Goal: Communication & Community: Answer question/provide support

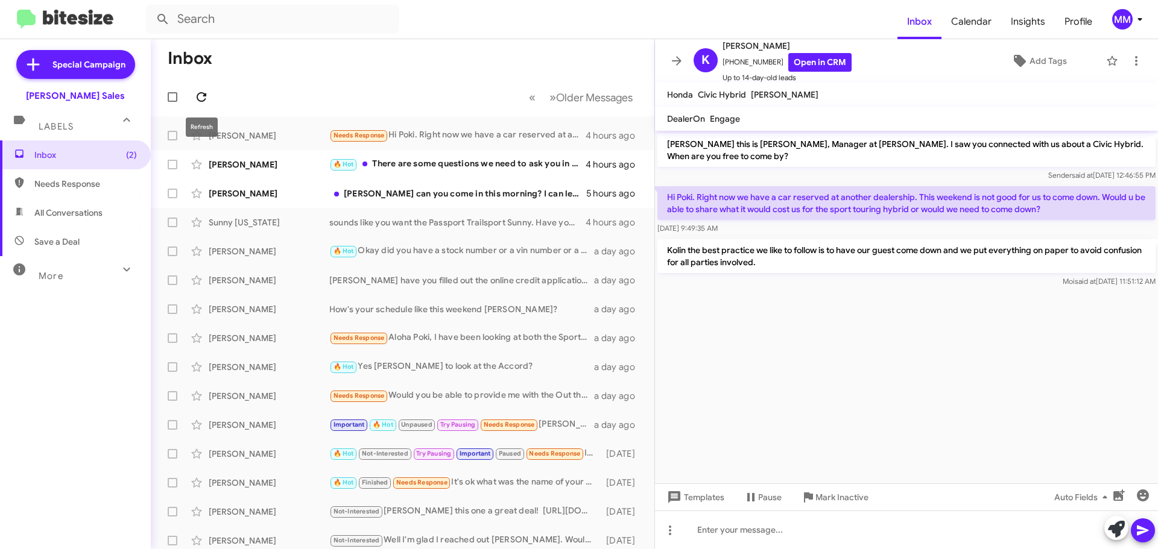
click at [204, 93] on icon at bounding box center [201, 97] width 14 height 14
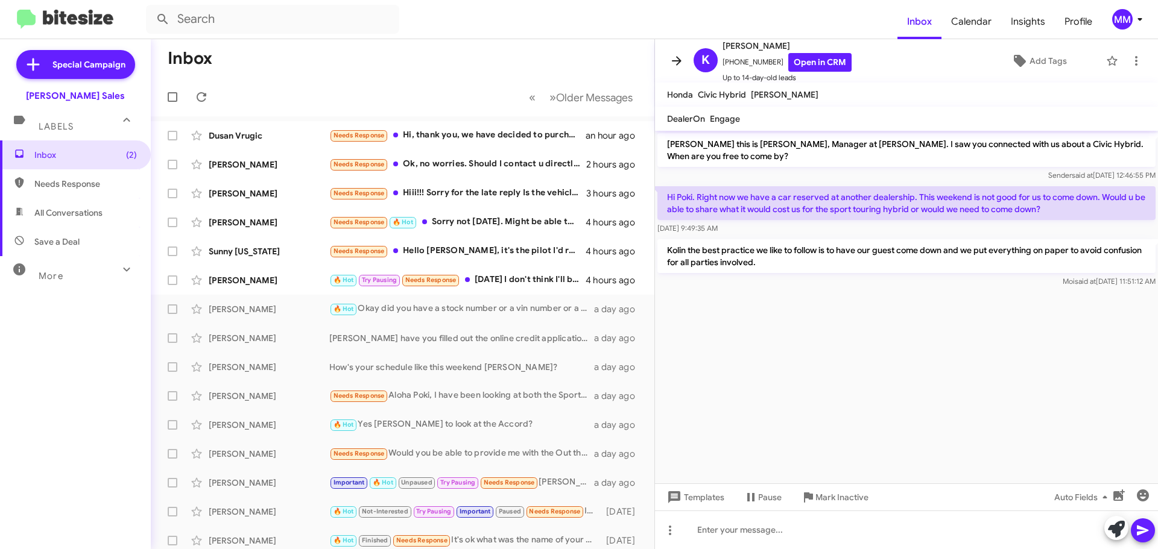
click at [679, 63] on icon at bounding box center [677, 60] width 10 height 9
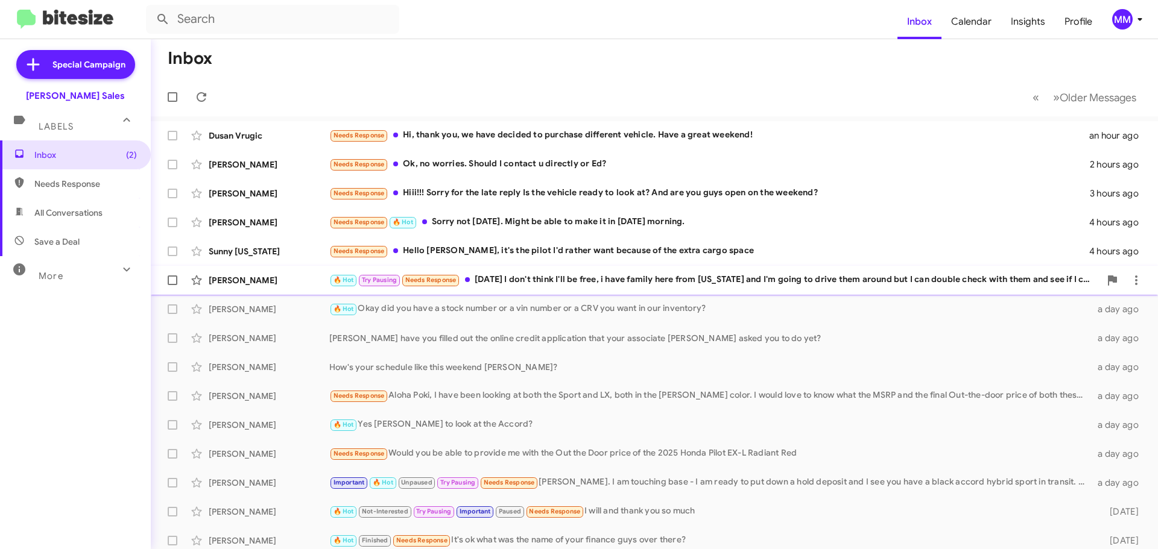
click at [662, 277] on div "🔥 Hot Try Pausing Needs Response [DATE] I don't think I'll be free, i have fami…" at bounding box center [714, 280] width 771 height 14
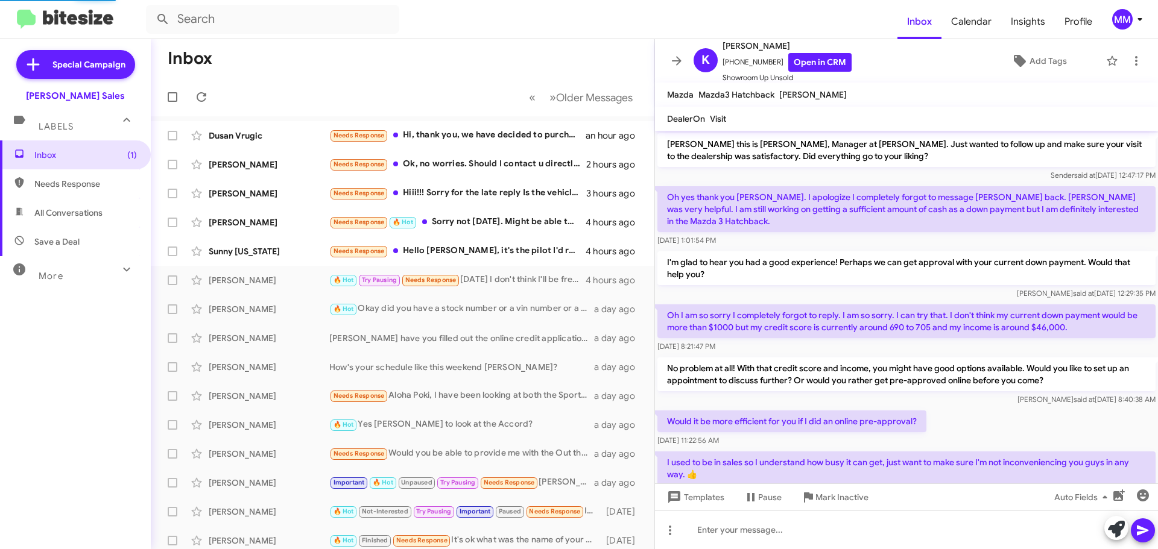
scroll to position [340, 0]
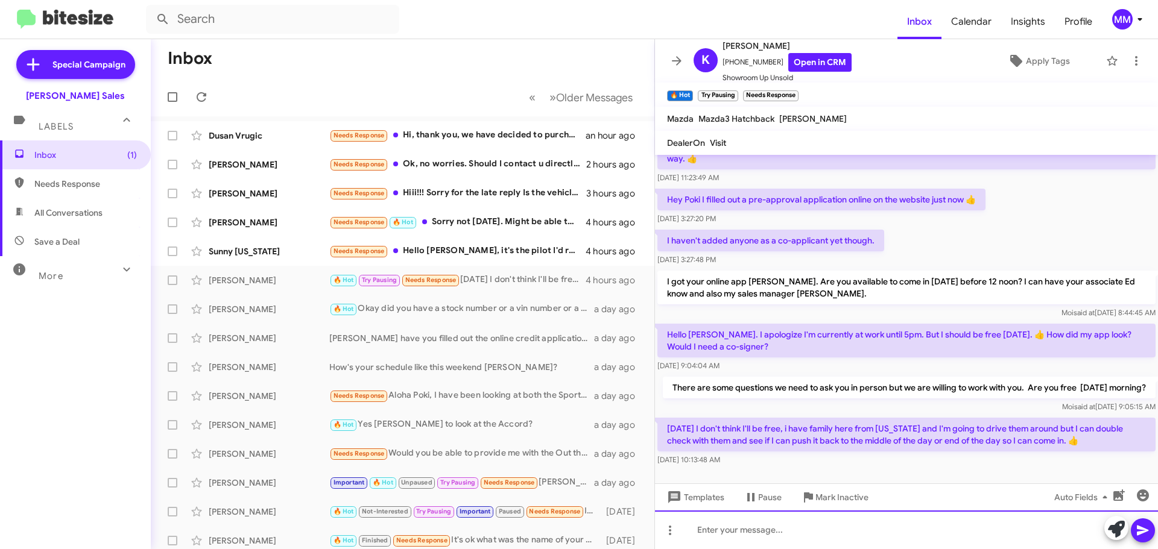
click at [728, 529] on div at bounding box center [906, 530] width 503 height 39
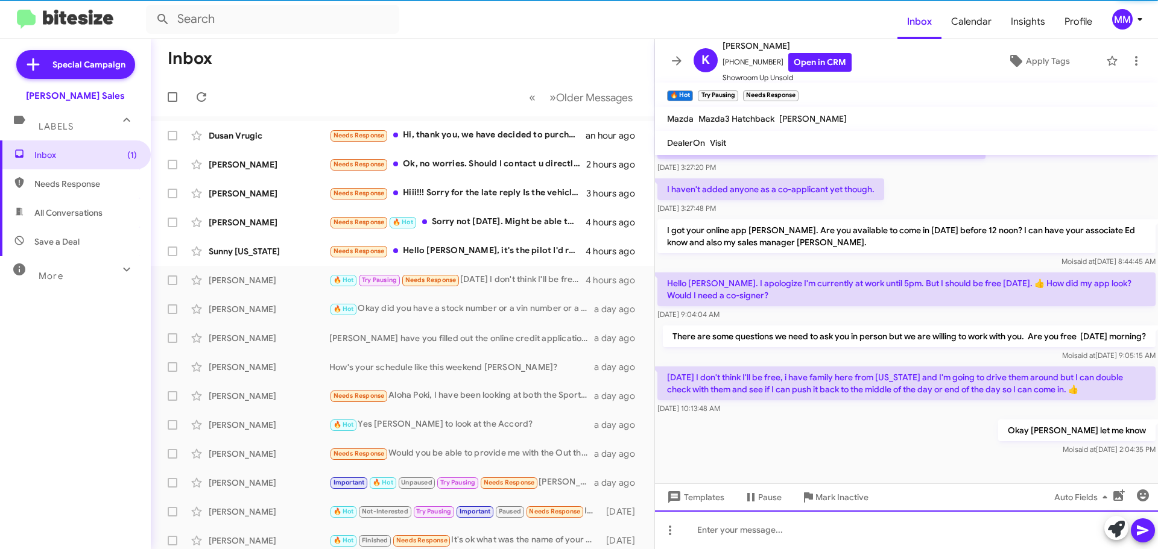
scroll to position [408, 0]
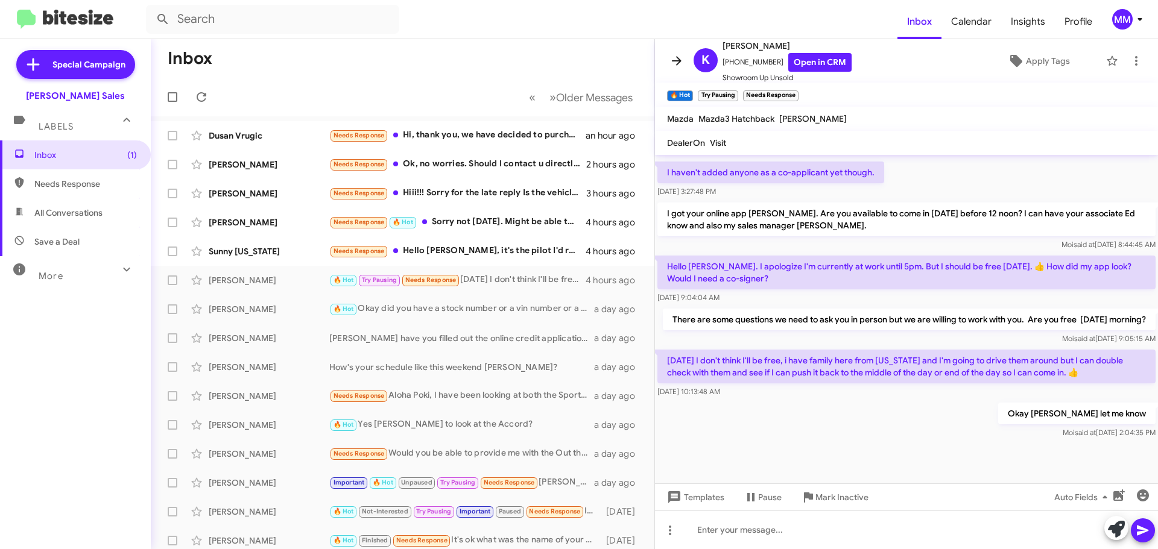
click at [680, 66] on icon at bounding box center [676, 61] width 14 height 14
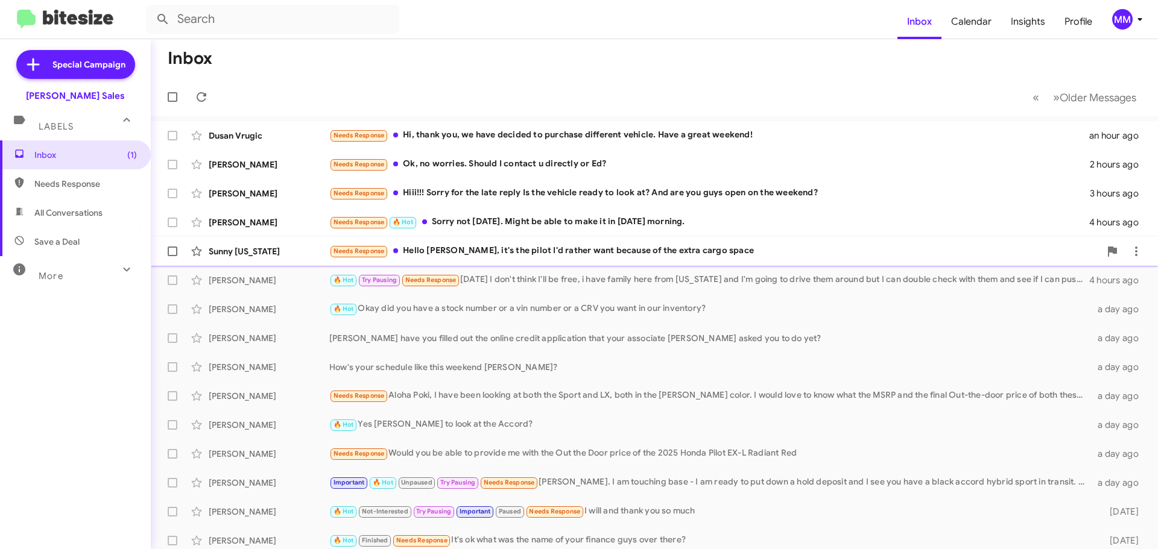
click at [550, 251] on div "Needs Response Hello [PERSON_NAME], it's the pilot I'd rather want because of t…" at bounding box center [714, 251] width 771 height 14
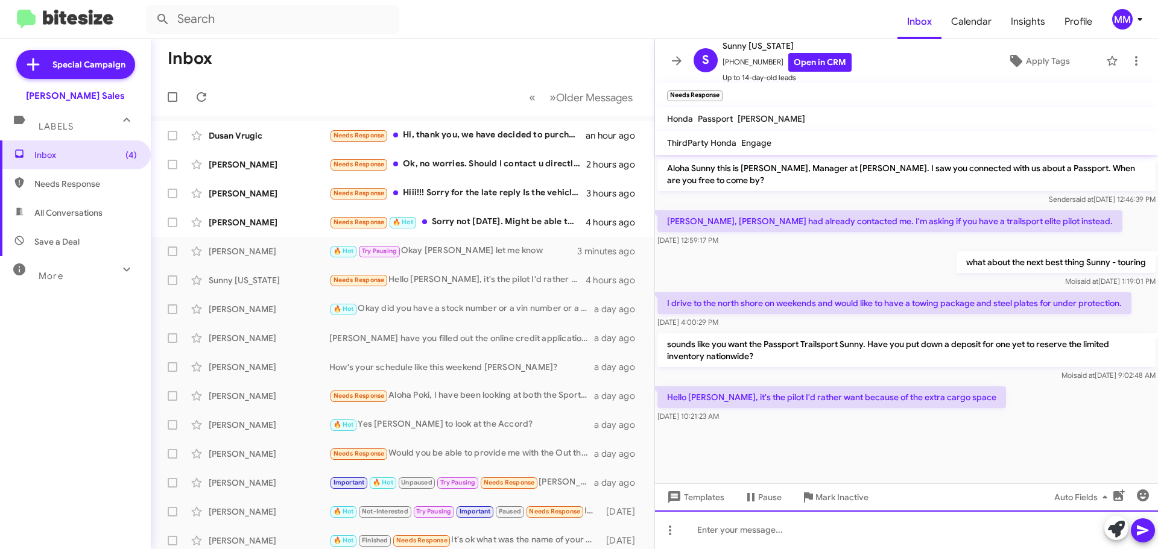
click at [744, 534] on div at bounding box center [906, 530] width 503 height 39
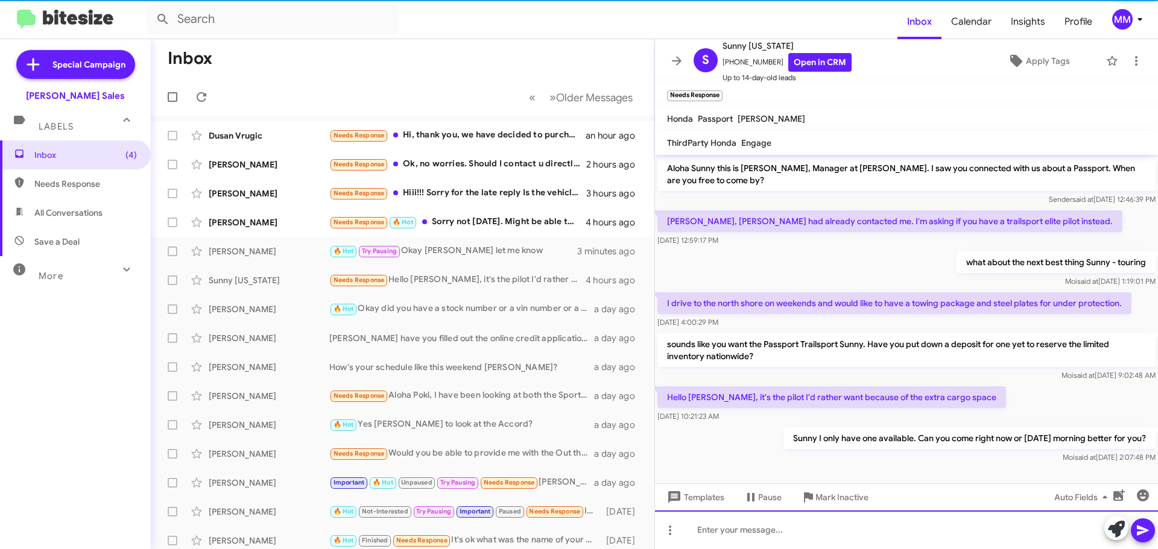
scroll to position [4, 0]
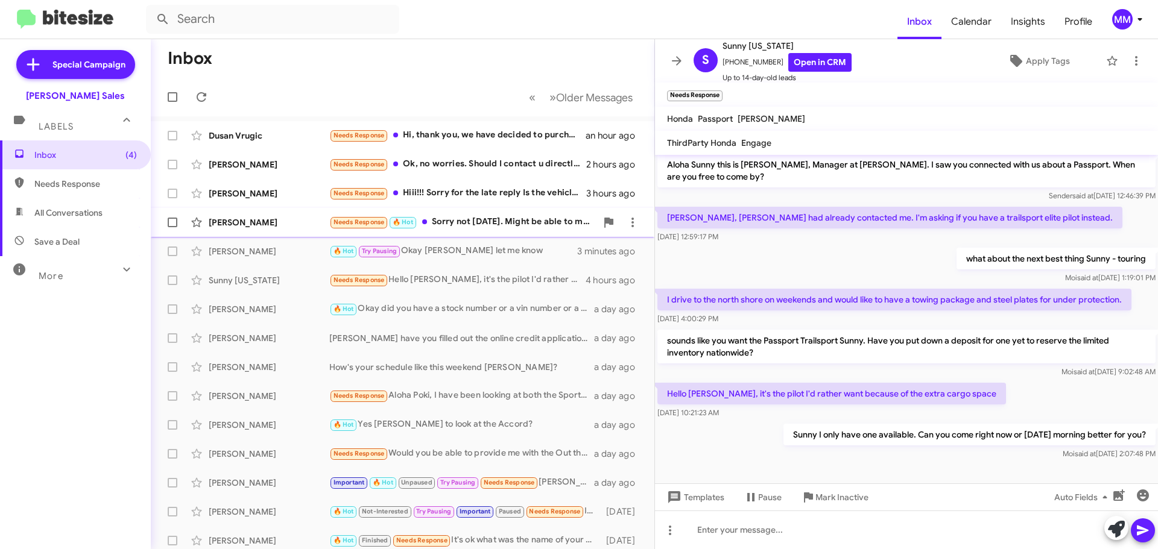
click at [465, 222] on div "Needs Response 🔥 Hot Sorry not [DATE]. Might be able to make it in [DATE] morni…" at bounding box center [462, 222] width 267 height 14
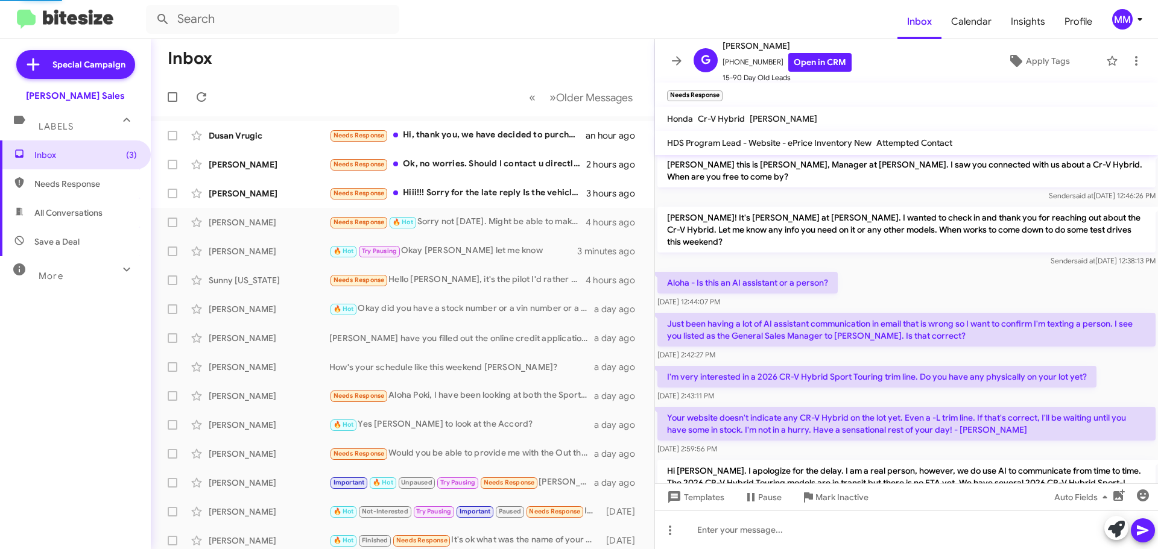
scroll to position [557, 0]
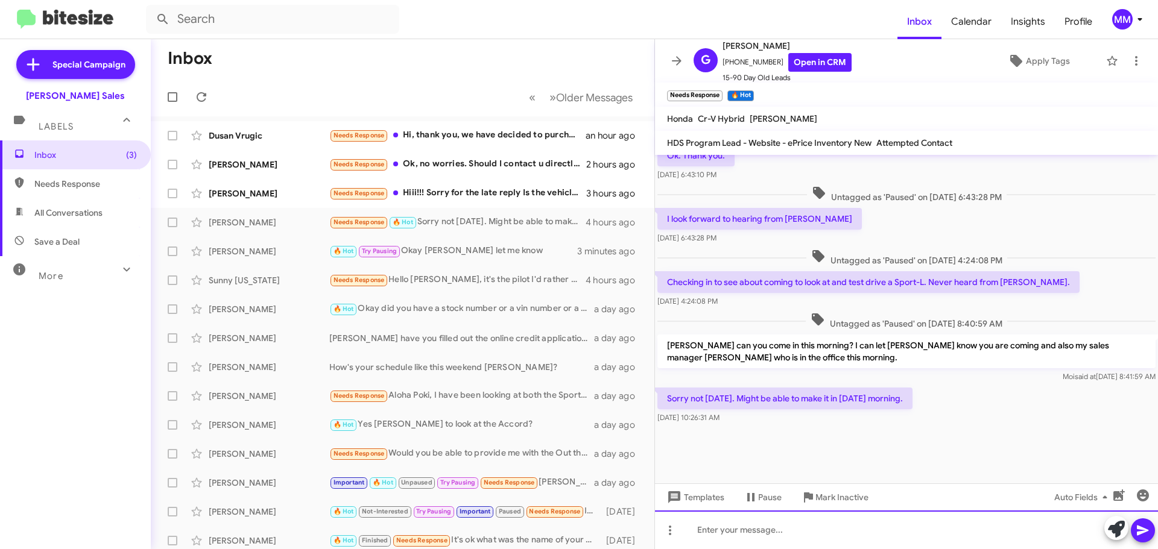
click at [719, 537] on div at bounding box center [906, 530] width 503 height 39
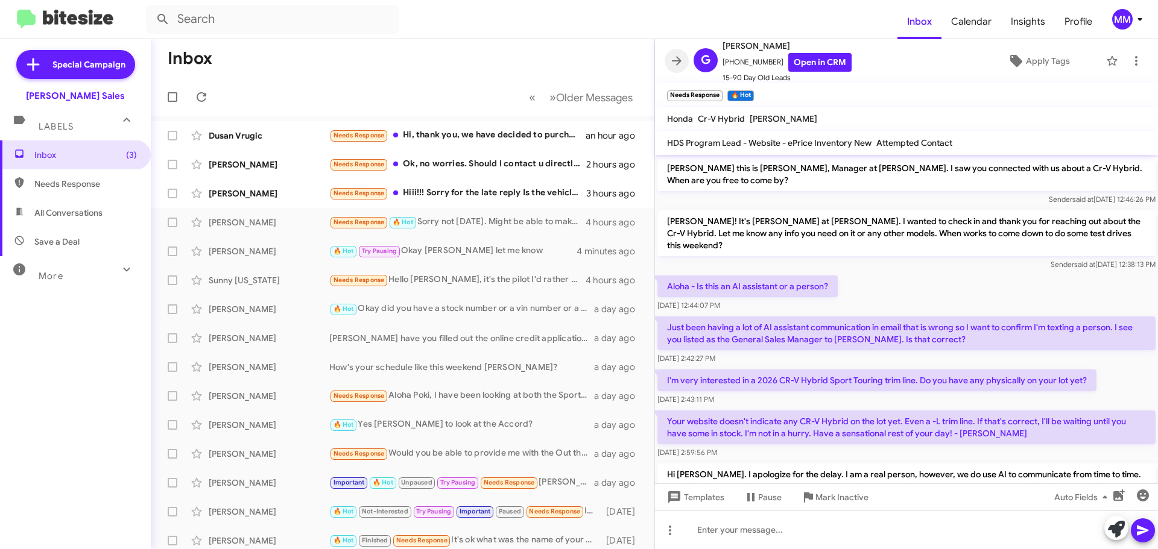
click at [678, 60] on icon at bounding box center [677, 60] width 10 height 9
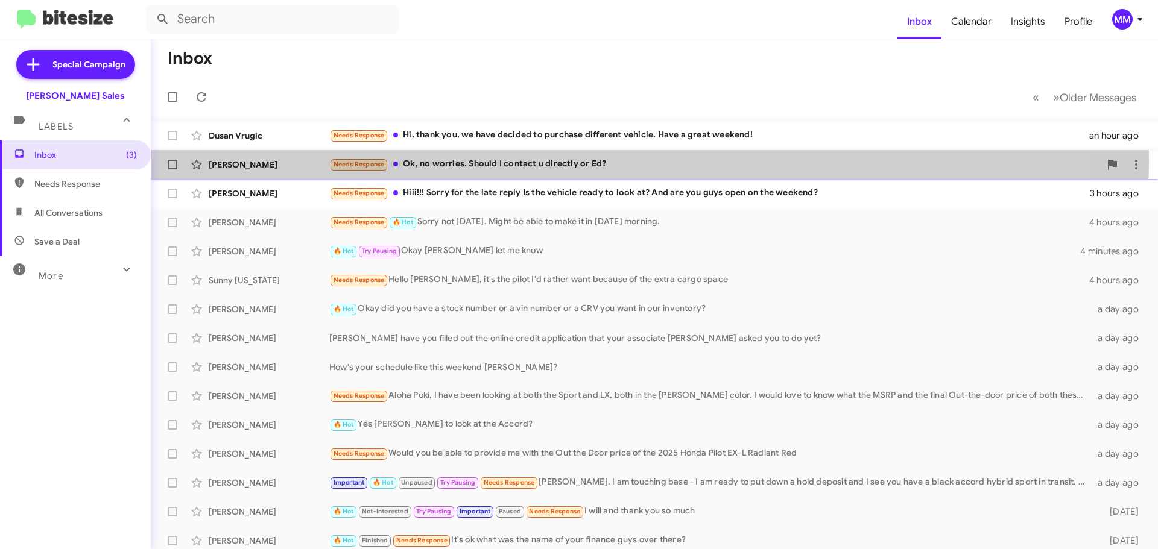
click at [506, 160] on div "Needs Response Ok, no worries. Should I contact u directly or Ed?" at bounding box center [714, 164] width 771 height 14
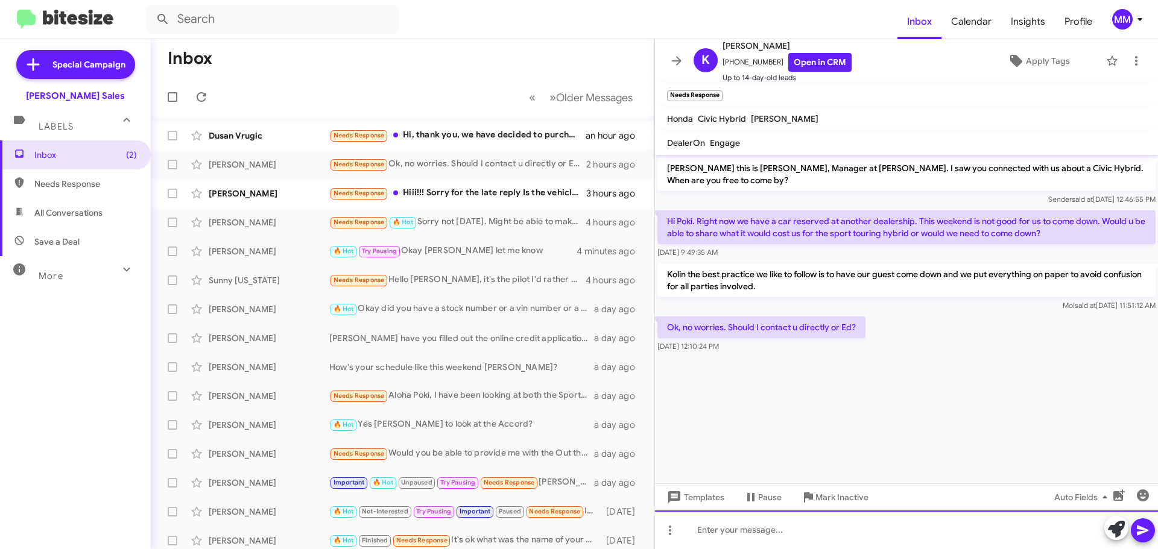
click at [713, 528] on div at bounding box center [906, 530] width 503 height 39
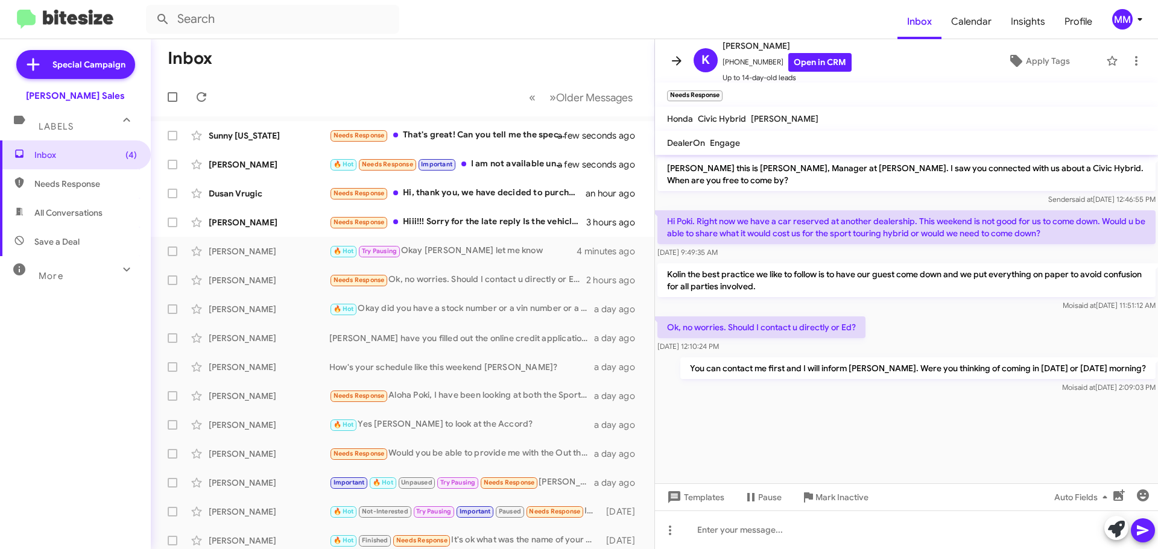
click at [675, 65] on icon at bounding box center [676, 61] width 14 height 14
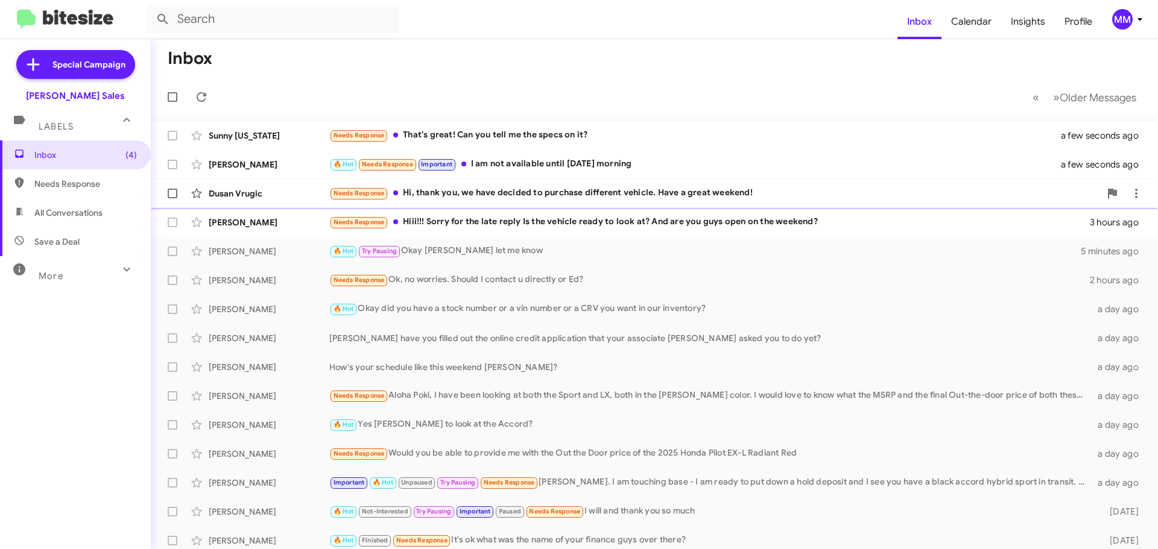
click at [494, 192] on div "Needs Response Hi, thank you, we have decided to purchase different vehicle. Ha…" at bounding box center [714, 193] width 771 height 14
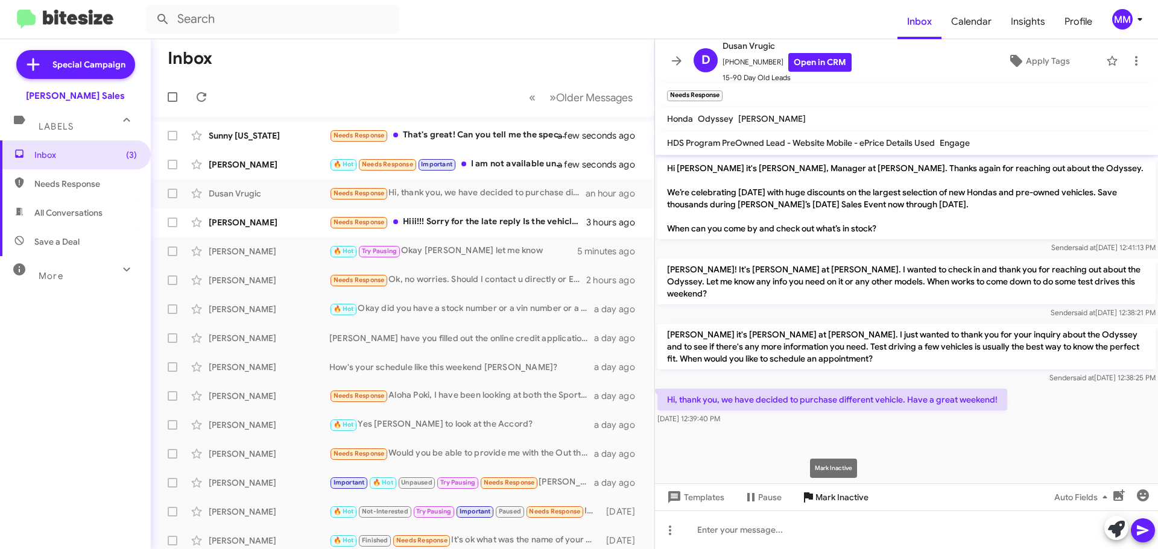
click at [816, 500] on span "Mark Inactive" at bounding box center [841, 498] width 53 height 22
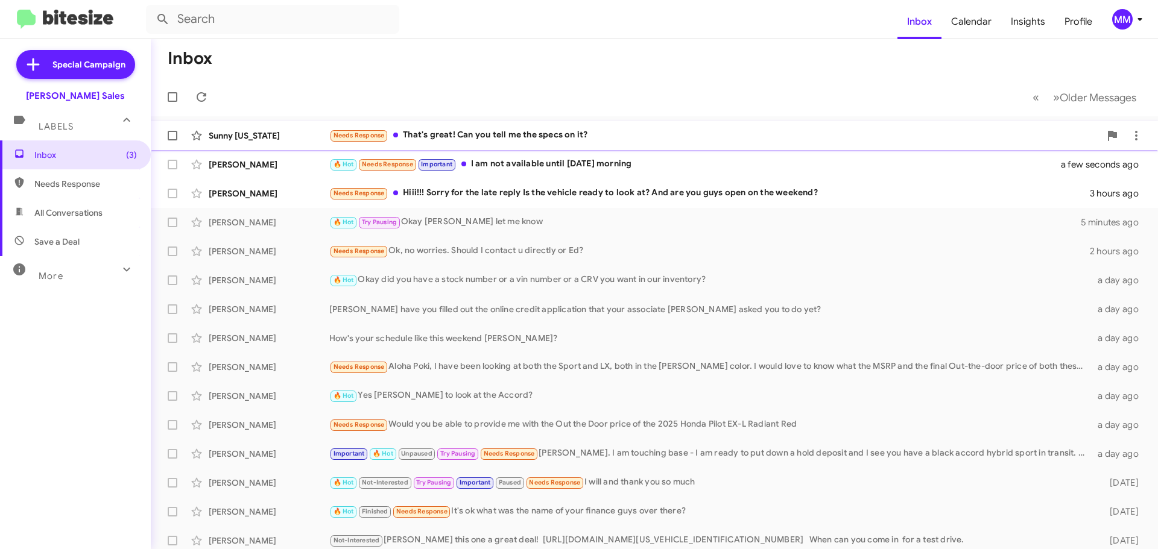
click at [505, 130] on div "Needs Response That's great! Can you tell me the specs on it?" at bounding box center [714, 135] width 771 height 14
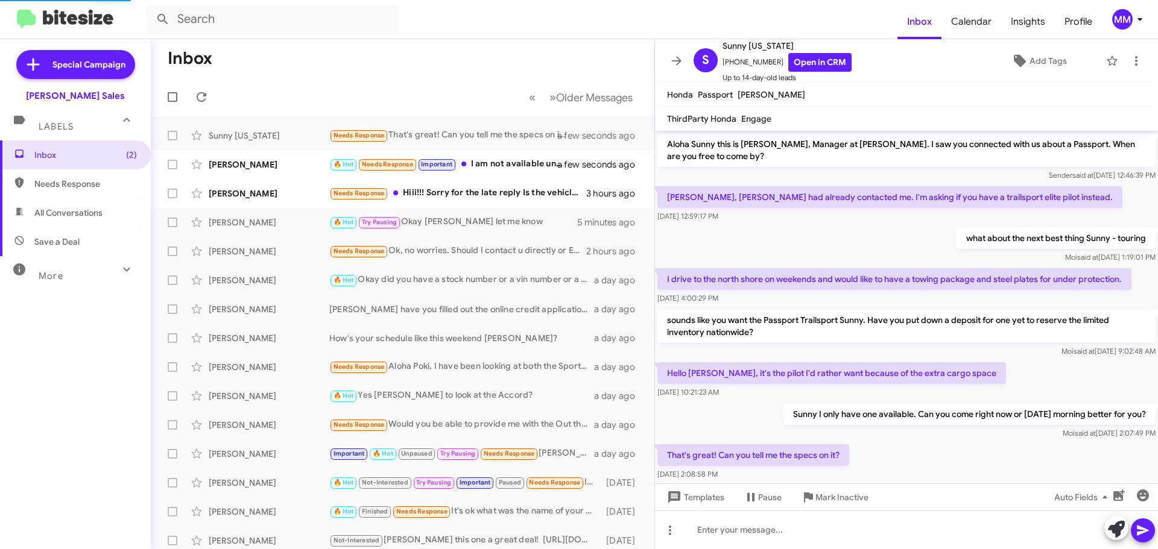
scroll to position [24, 0]
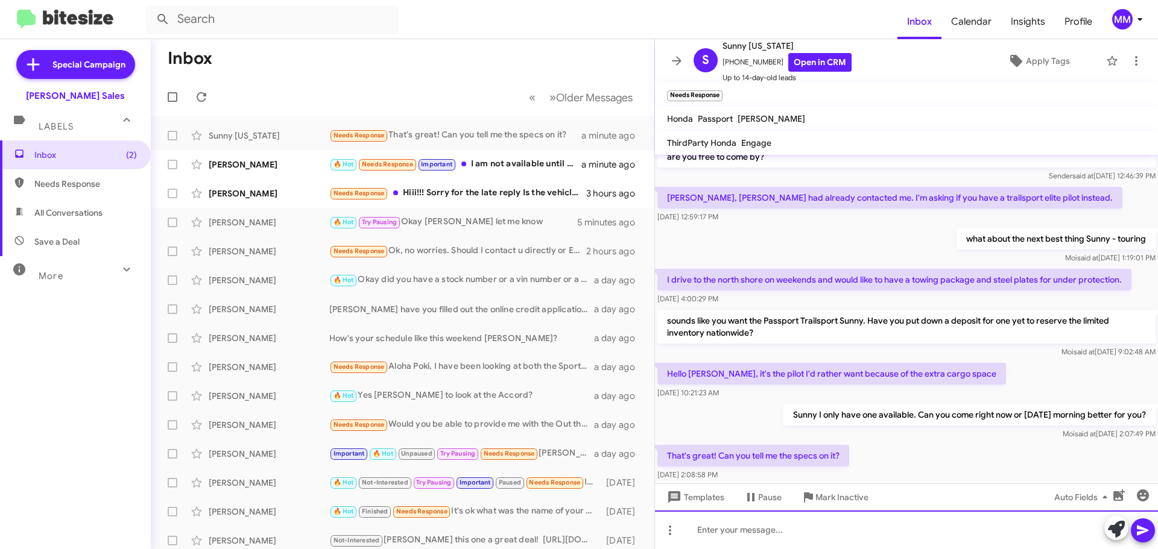
click at [724, 528] on div at bounding box center [906, 530] width 503 height 39
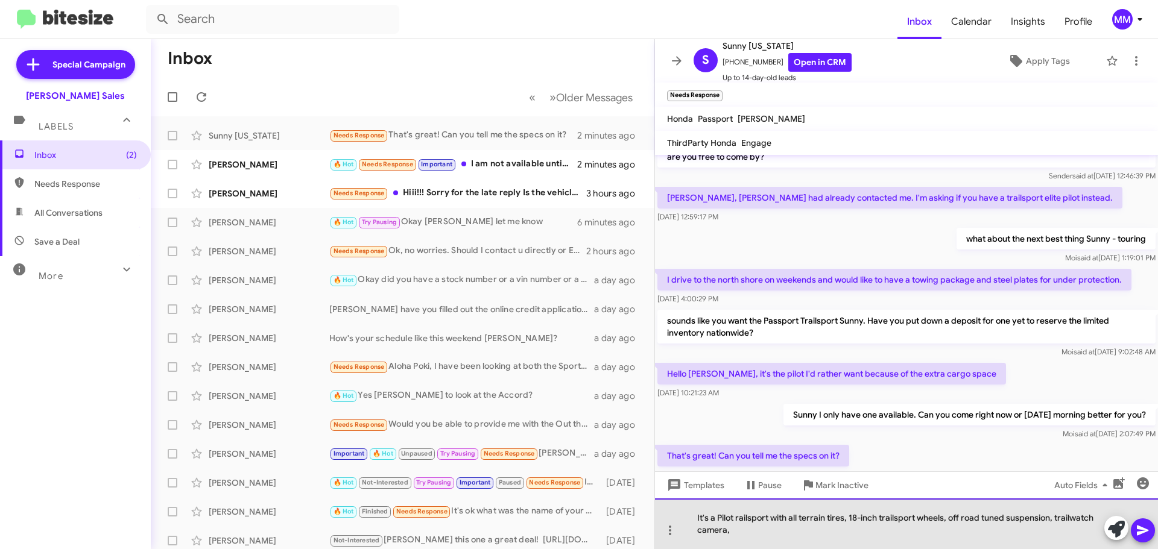
click at [749, 529] on div "It's a Pilot railsport with all terrain tires, 18-inch trailsport wheels, off r…" at bounding box center [906, 524] width 503 height 51
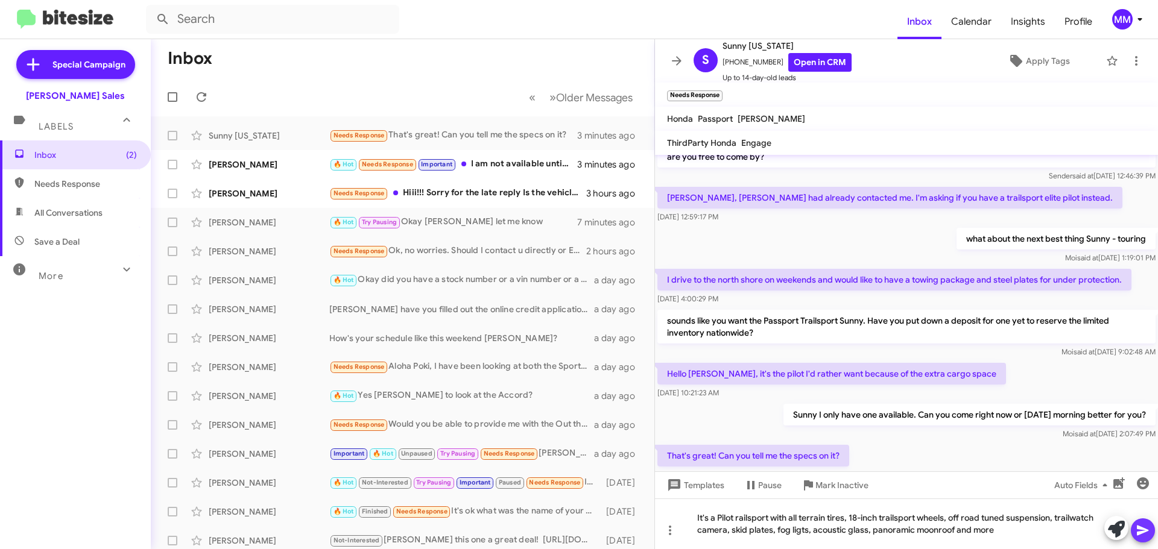
click at [1140, 532] on icon at bounding box center [1142, 531] width 11 height 10
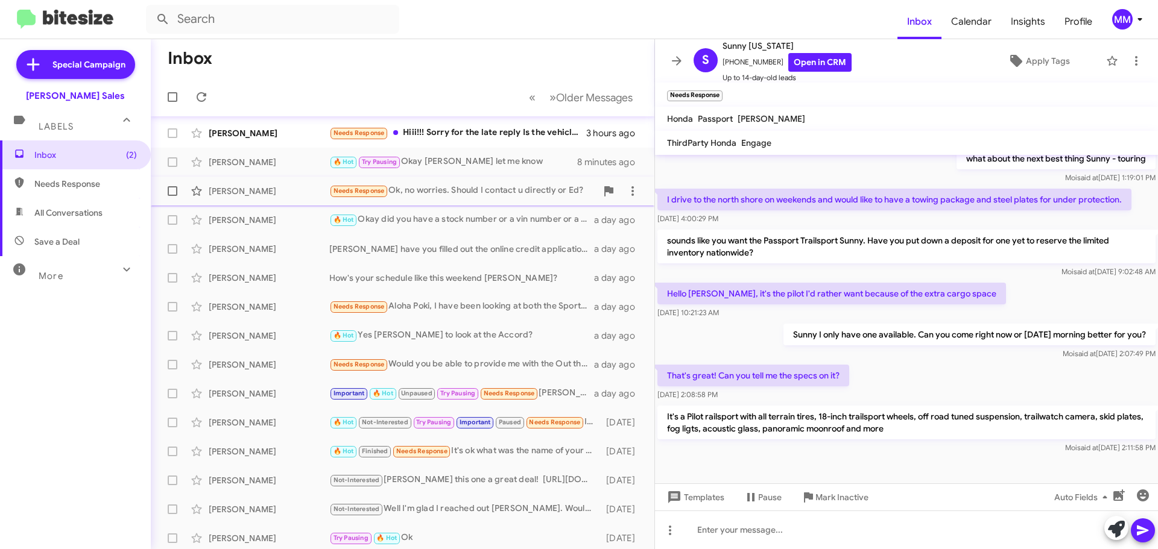
scroll to position [0, 0]
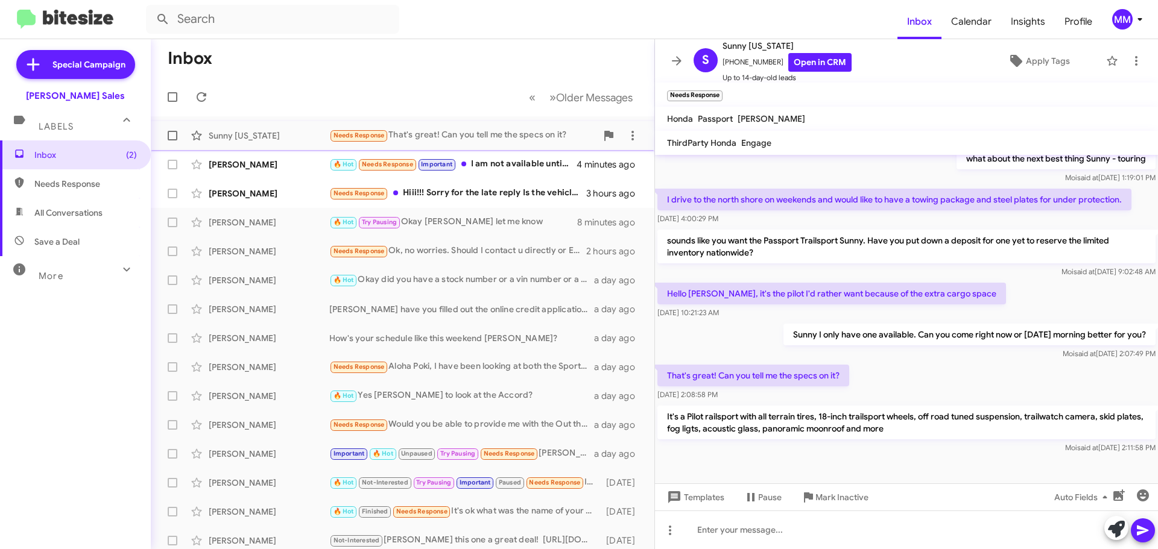
click at [482, 134] on div "Needs Response That's great! Can you tell me the specs on it?" at bounding box center [462, 135] width 267 height 14
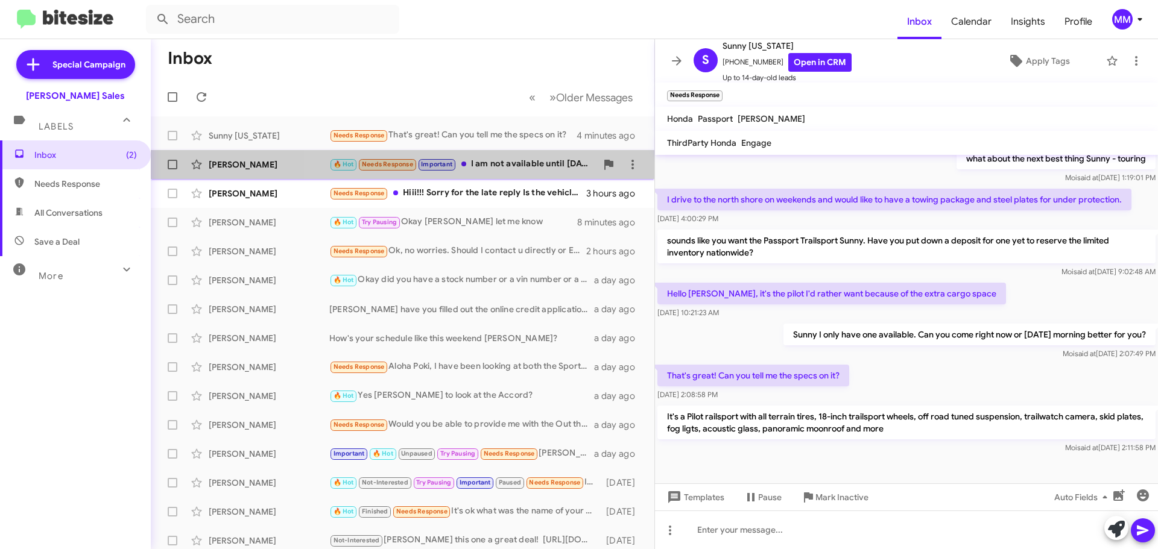
click at [491, 163] on div "🔥 Hot Needs Response Important I am not available until [DATE] morning" at bounding box center [462, 164] width 267 height 14
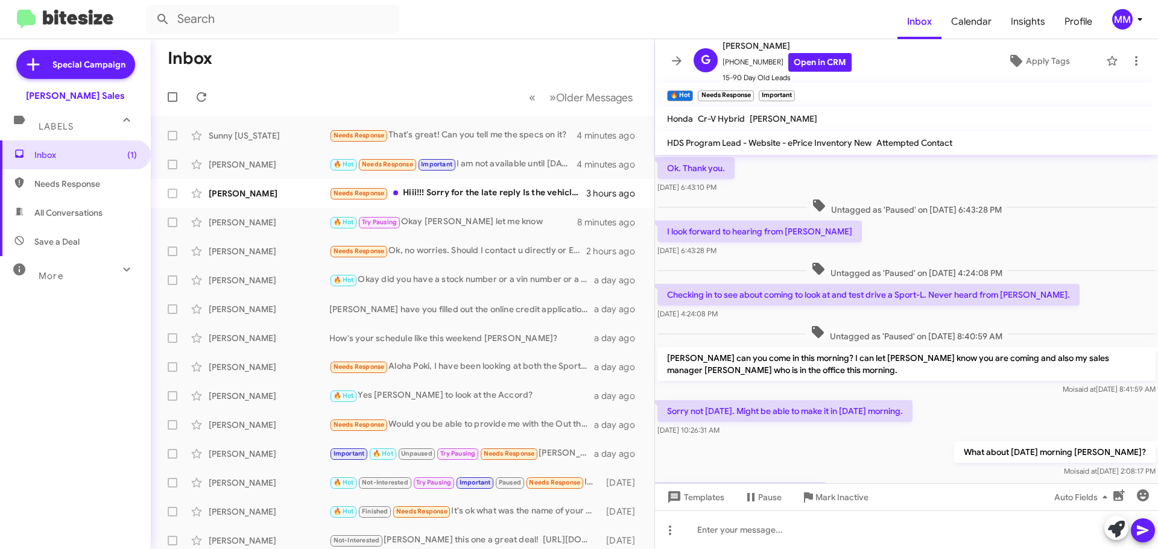
scroll to position [645, 0]
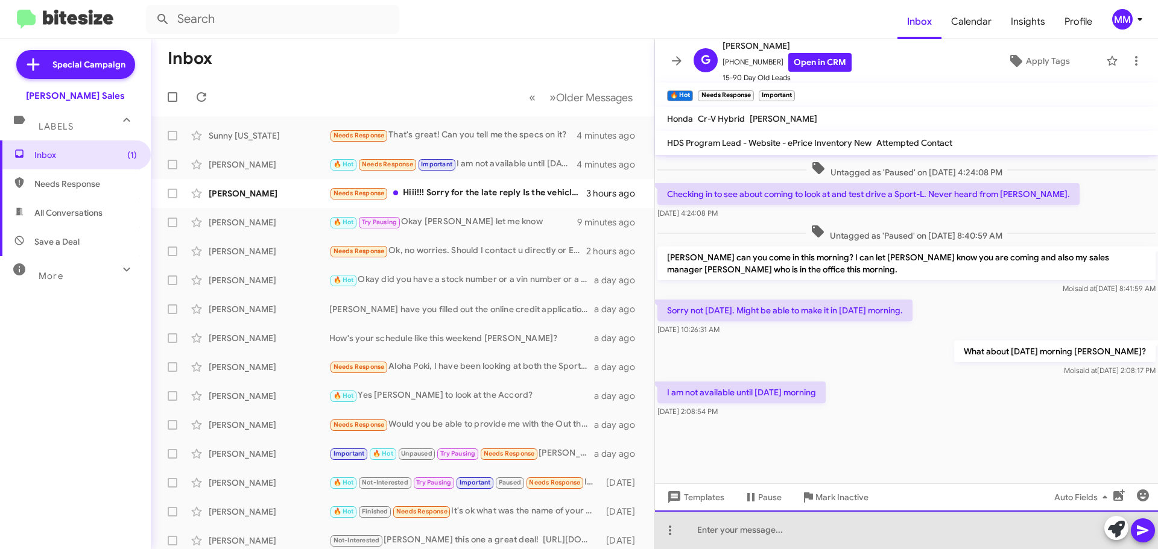
click at [705, 533] on div at bounding box center [906, 530] width 503 height 39
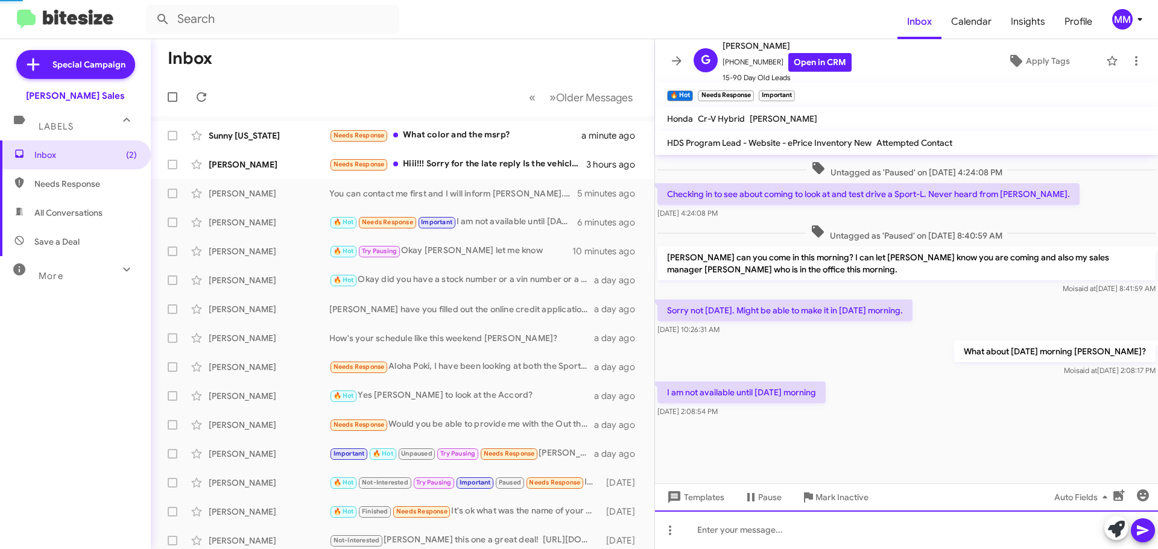
scroll to position [0, 0]
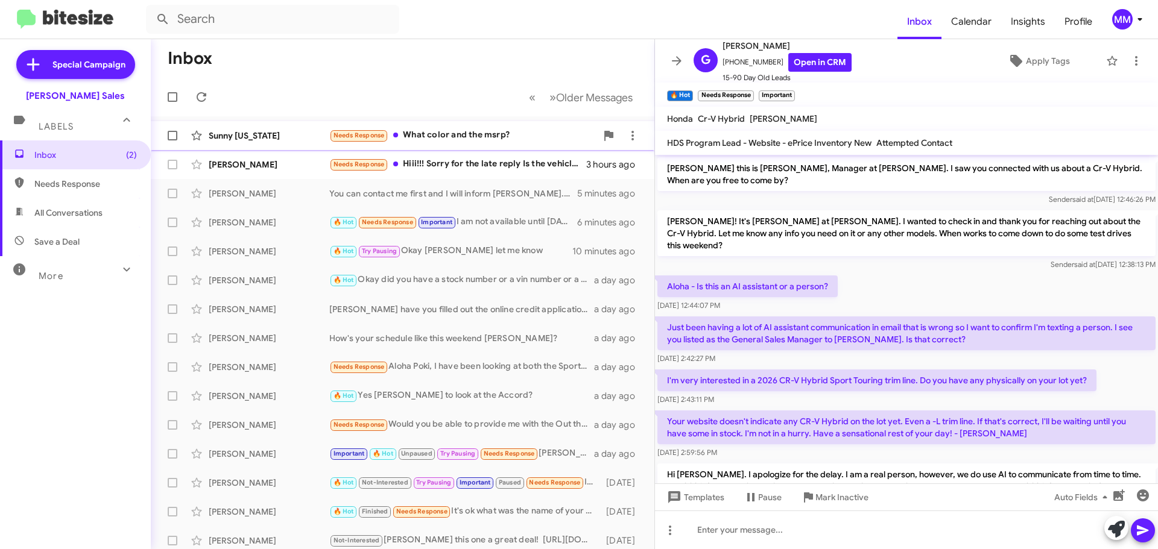
click at [285, 136] on div "Sunny [US_STATE]" at bounding box center [269, 136] width 121 height 12
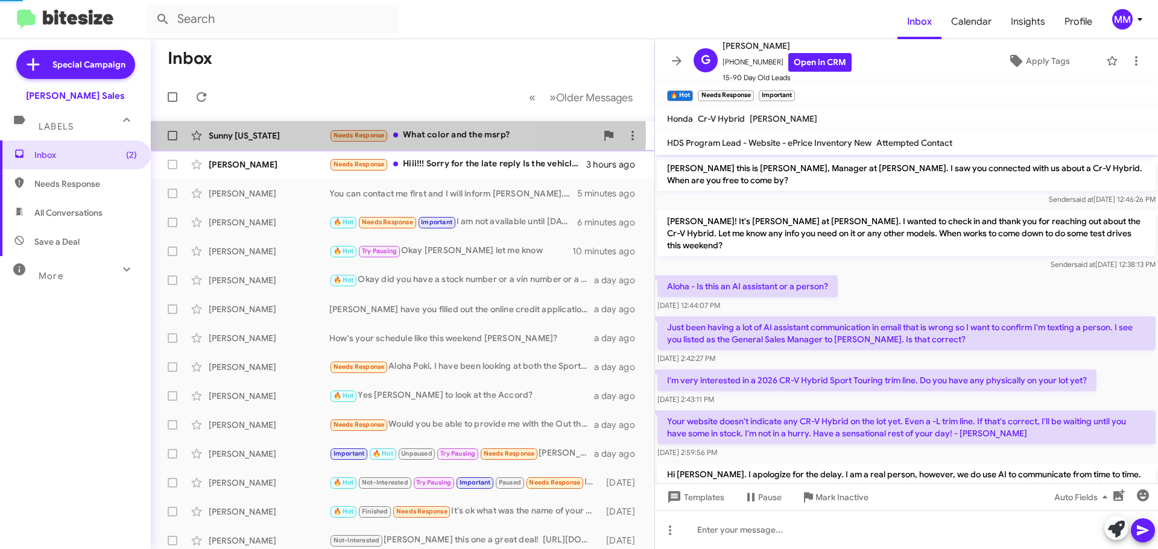
scroll to position [192, 0]
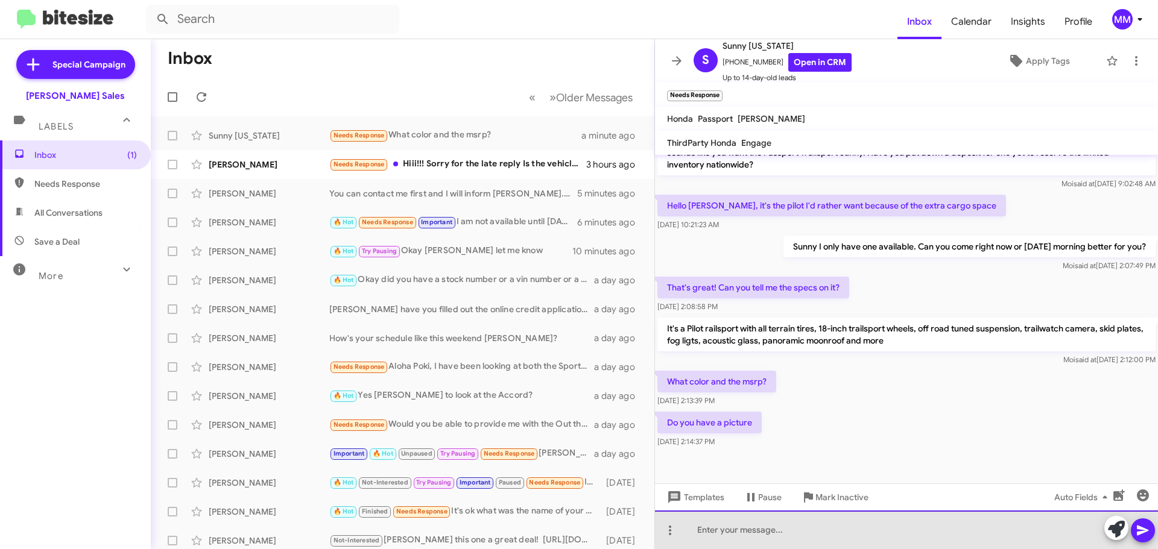
click at [727, 522] on div at bounding box center [906, 530] width 503 height 39
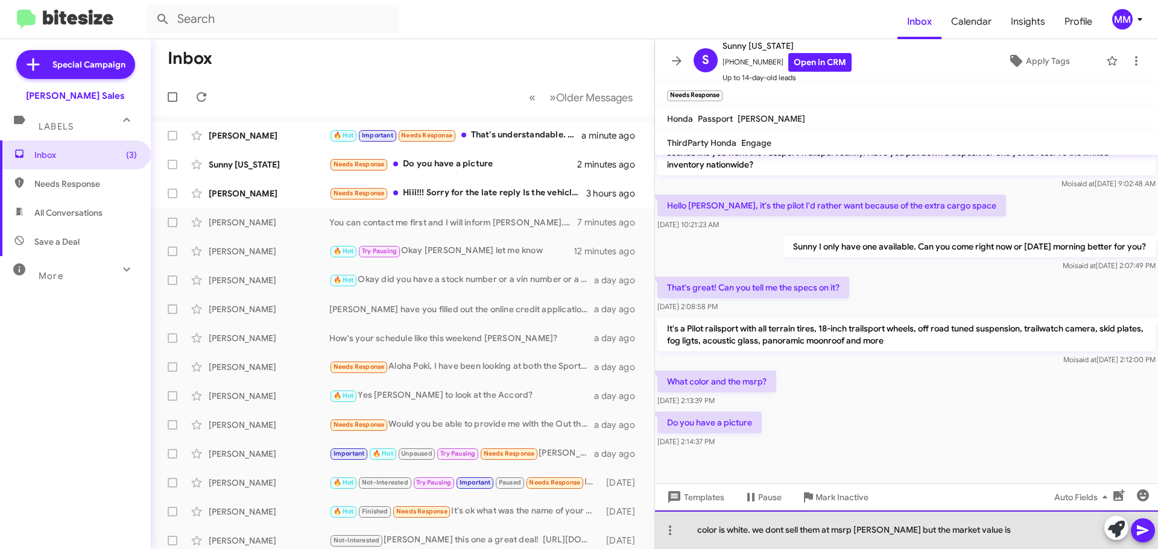
drag, startPoint x: 995, startPoint y: 532, endPoint x: 998, endPoint y: 527, distance: 6.2
click at [996, 532] on div "color is white. we dont sell them at msrp [PERSON_NAME] but the market value is" at bounding box center [906, 530] width 503 height 39
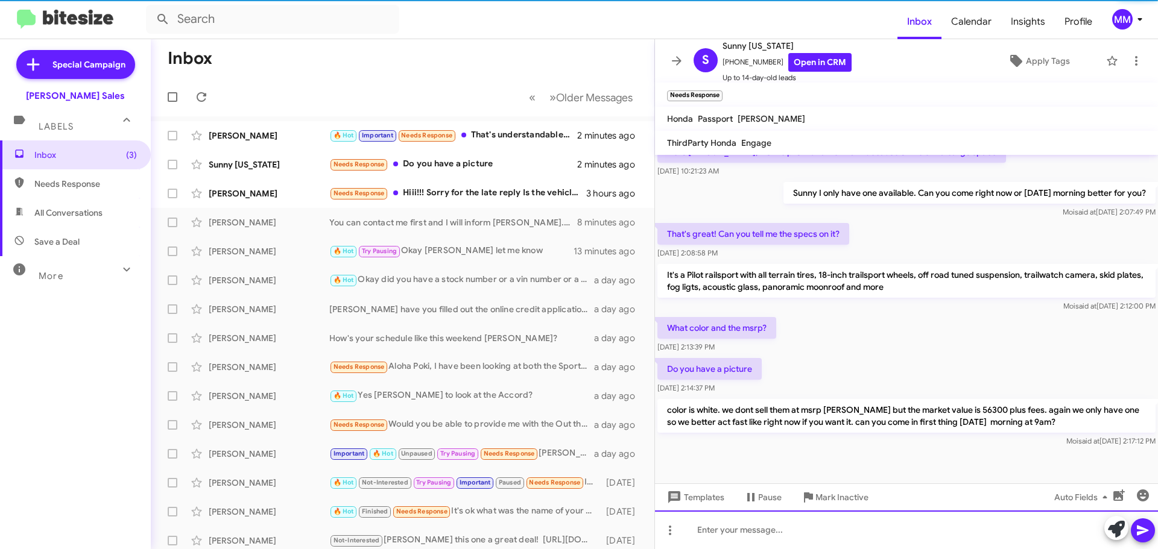
scroll to position [248, 0]
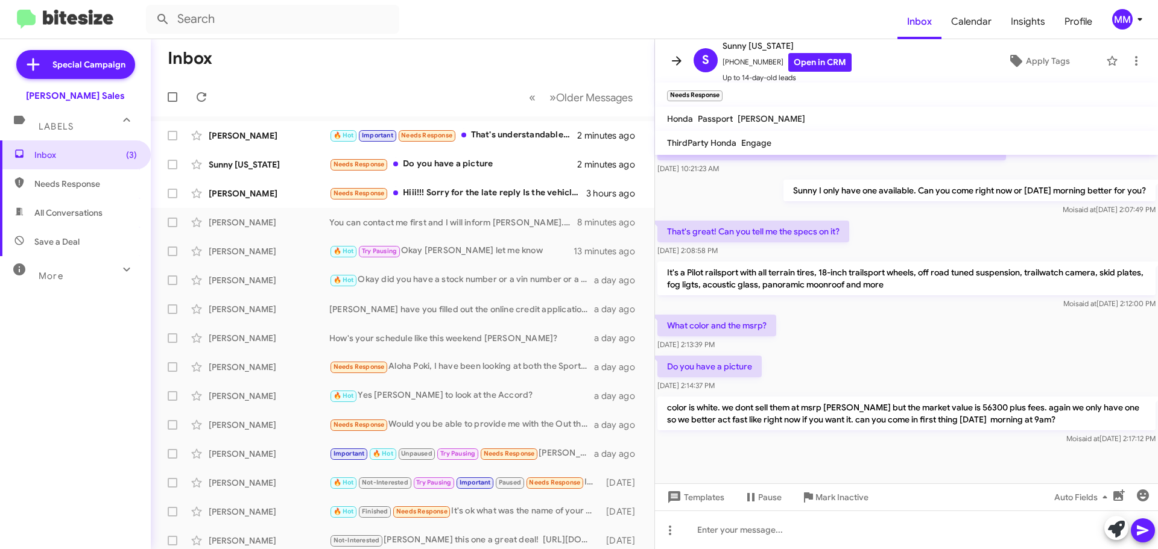
click at [679, 59] on icon at bounding box center [677, 60] width 10 height 9
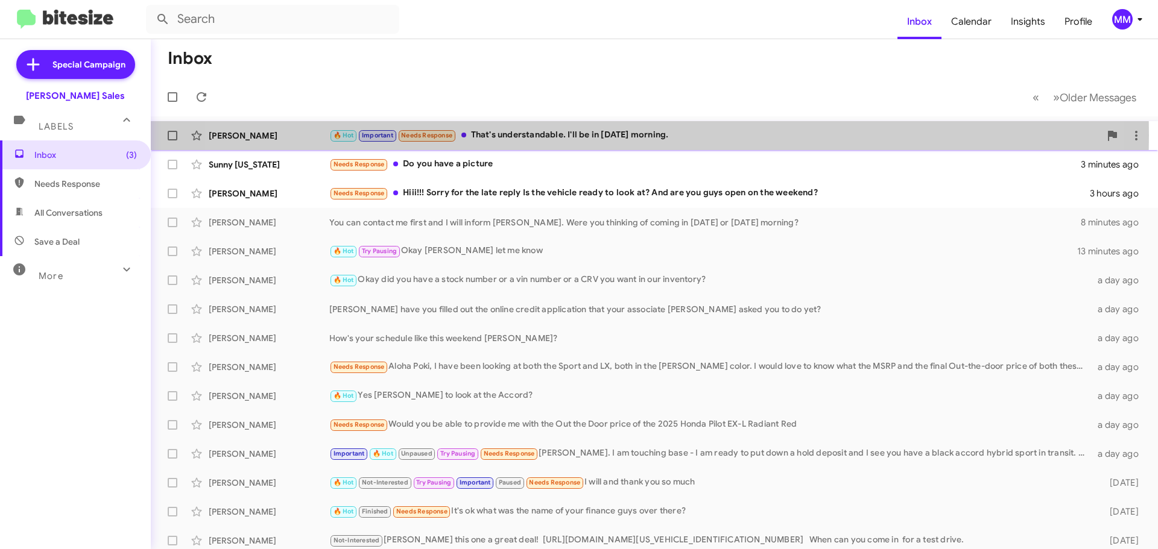
click at [600, 135] on div "🔥 Hot Important Needs Response That's understandable. I'll be in [DATE] morning." at bounding box center [714, 135] width 771 height 14
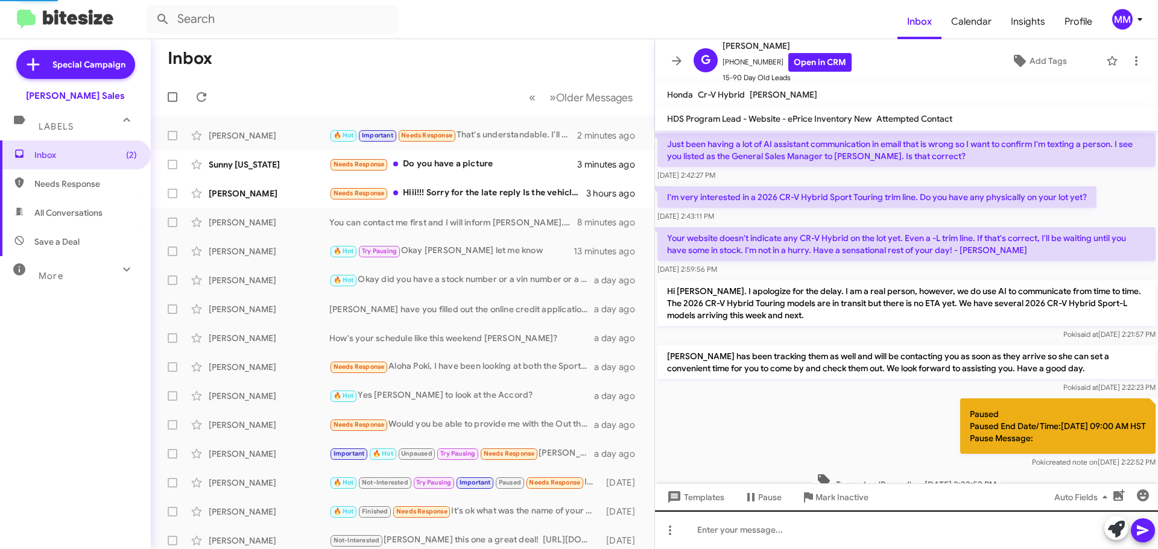
scroll to position [552, 0]
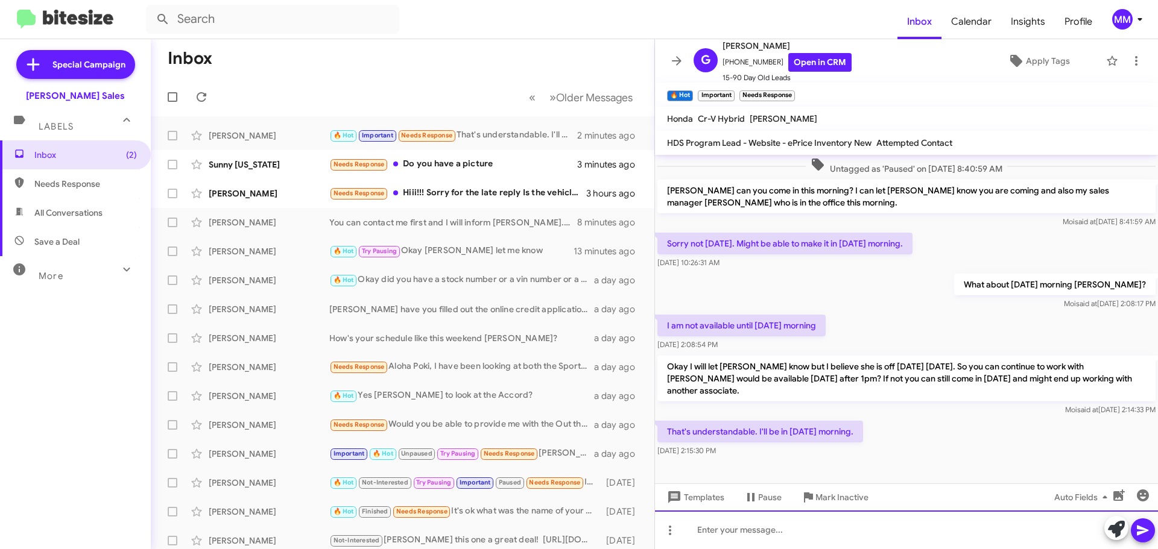
click at [734, 537] on div at bounding box center [906, 530] width 503 height 39
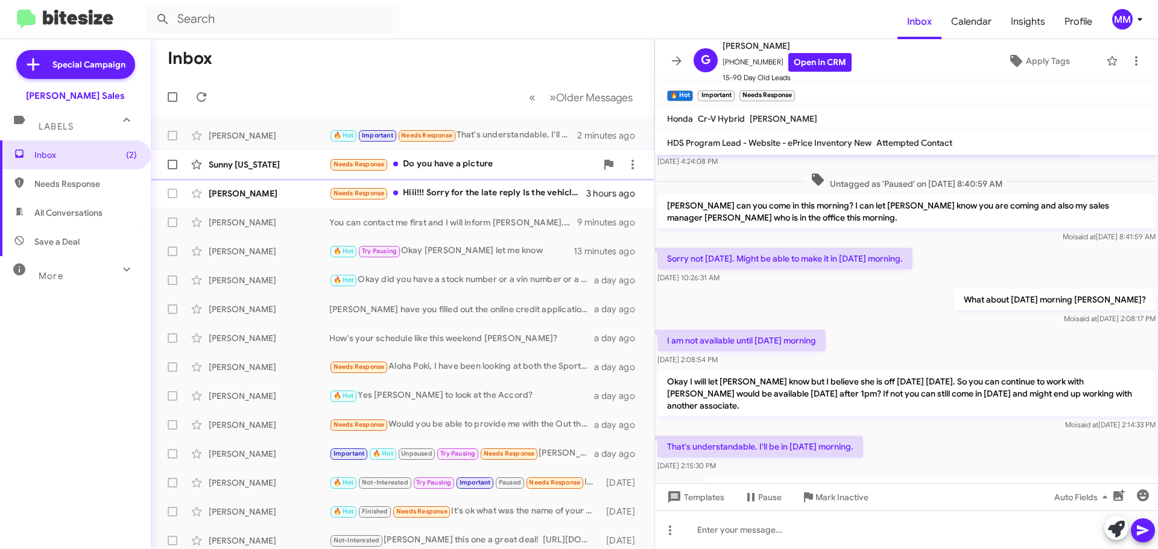
click at [458, 166] on div "Needs Response Do you have a picture" at bounding box center [462, 164] width 267 height 14
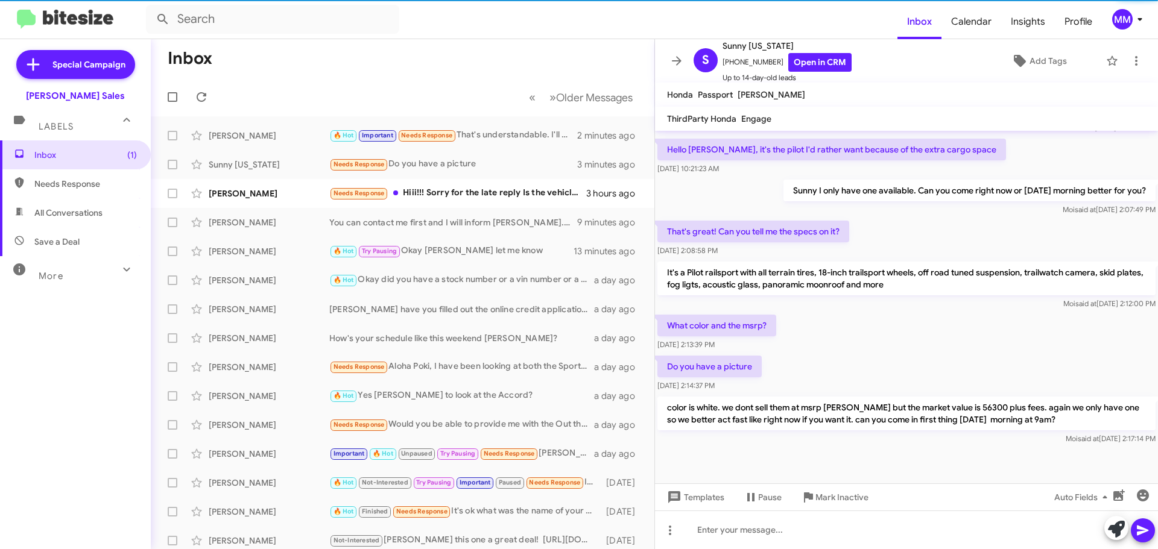
scroll to position [224, 0]
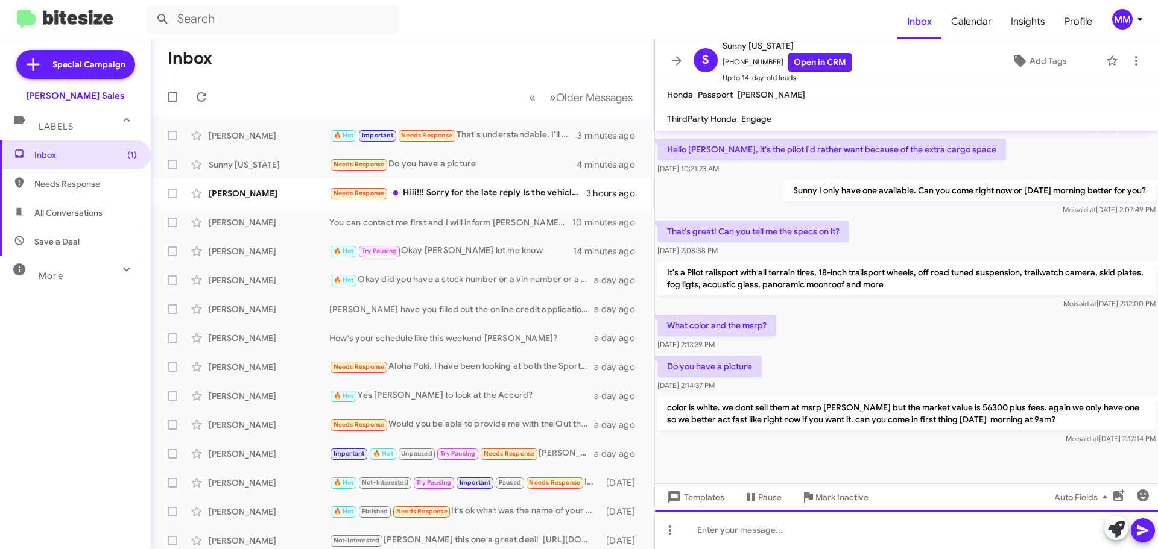
click at [733, 534] on div at bounding box center [906, 530] width 503 height 39
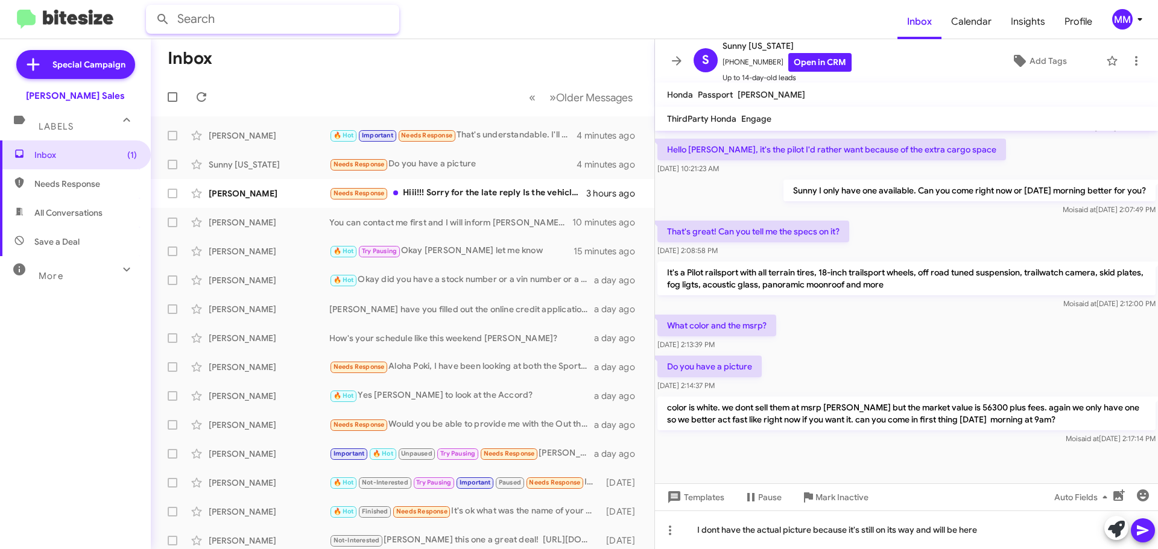
click at [192, 8] on input "text" at bounding box center [272, 19] width 253 height 29
type input "h256999"
click at [151, 7] on button at bounding box center [163, 19] width 24 height 24
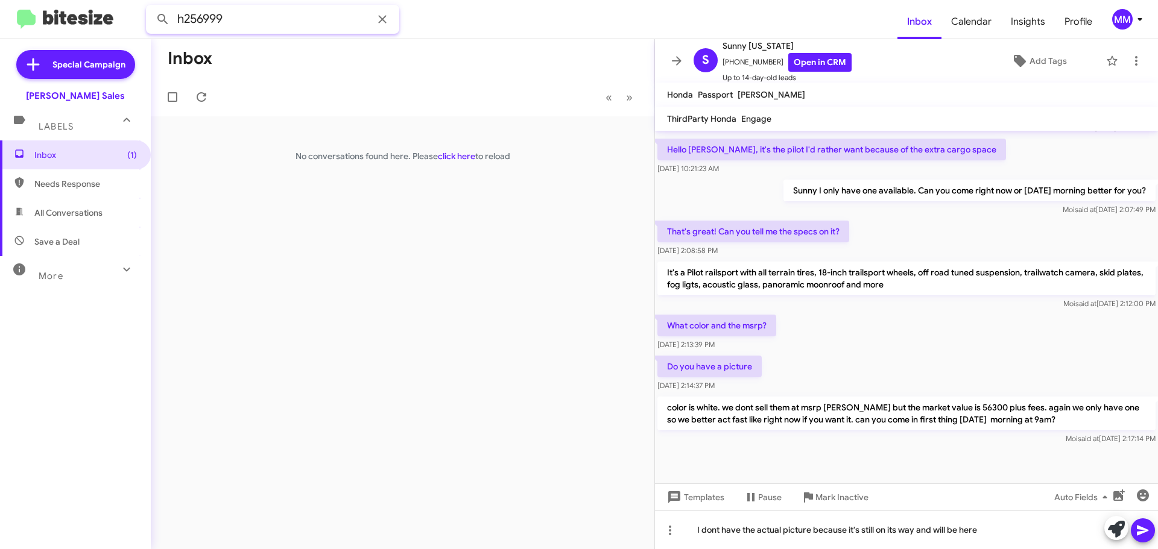
drag, startPoint x: 243, startPoint y: 19, endPoint x: 145, endPoint y: 27, distance: 98.5
click at [147, 21] on input "h256999" at bounding box center [272, 19] width 253 height 29
click at [383, 21] on icon at bounding box center [382, 19] width 8 height 8
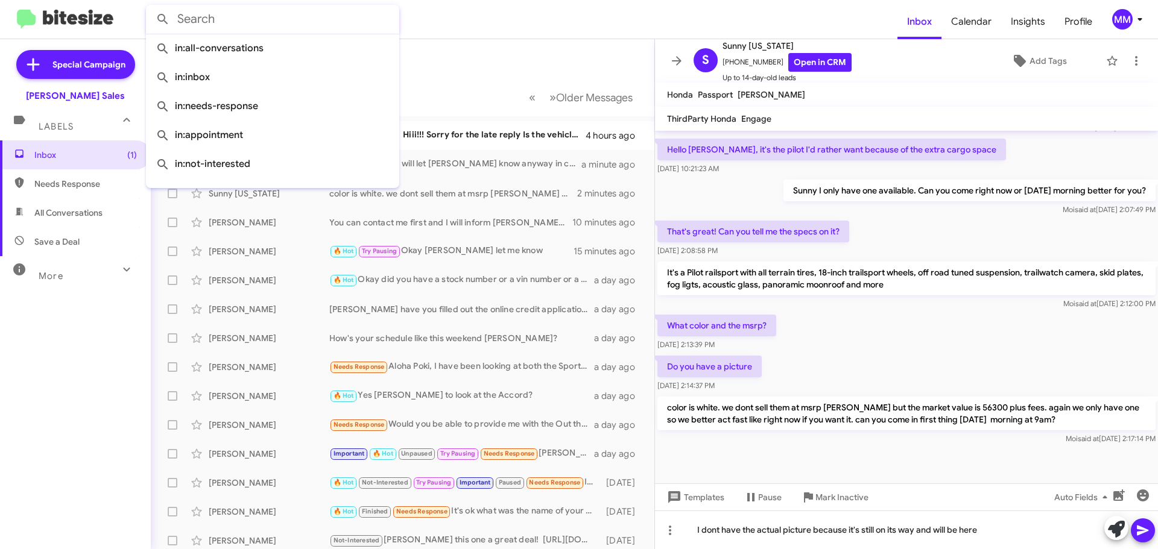
click at [259, 23] on input "text" at bounding box center [272, 19] width 253 height 29
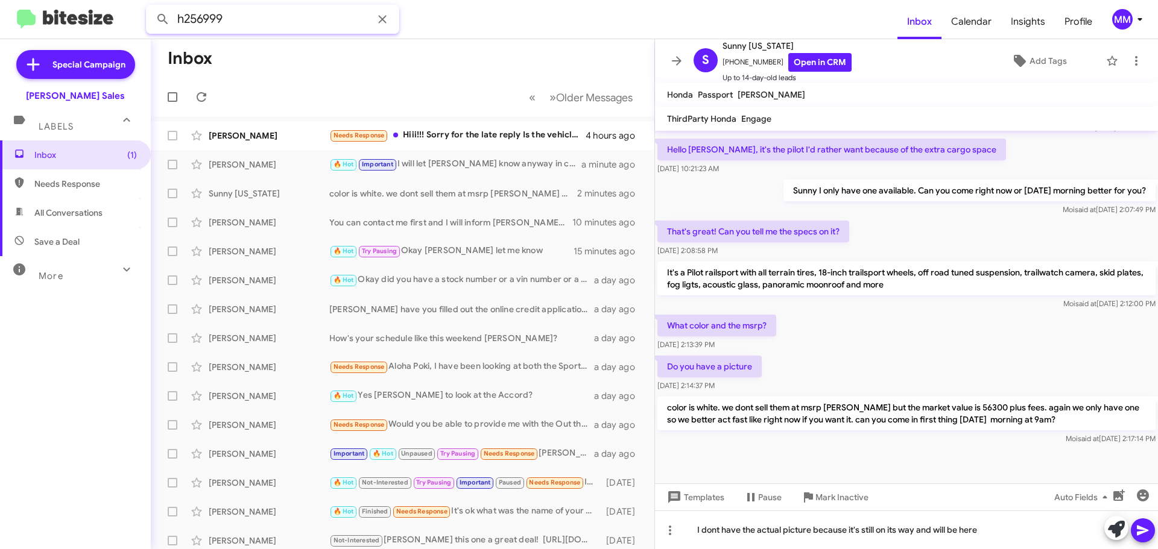
type input "h256999"
click at [151, 7] on button at bounding box center [163, 19] width 24 height 24
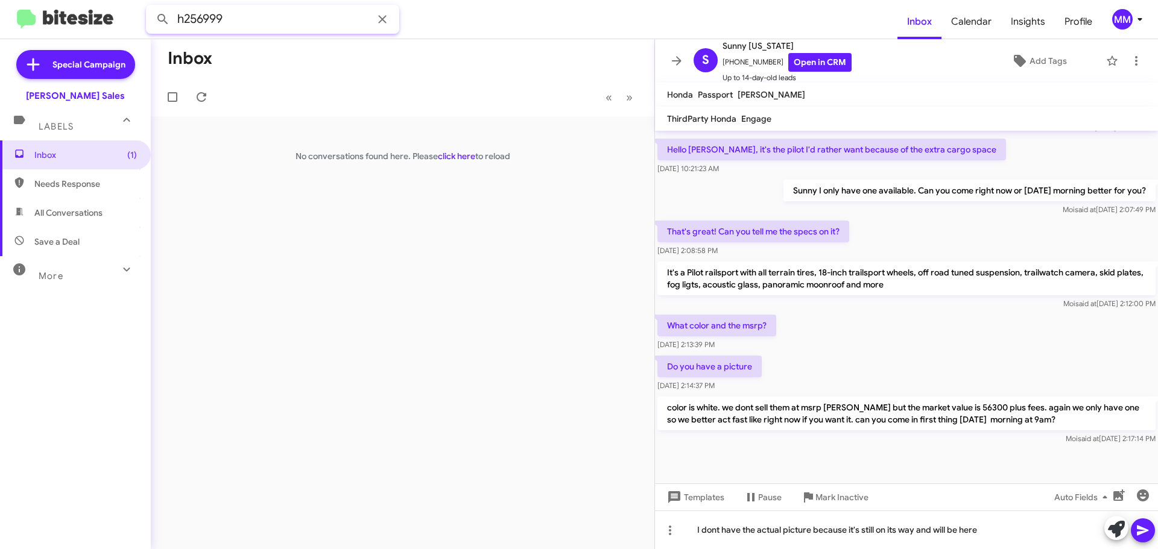
drag, startPoint x: 240, startPoint y: 17, endPoint x: 117, endPoint y: -4, distance: 124.8
click at [117, 0] on html "h256999 Inbox Calendar Insights Profile MM Special Campaign [PERSON_NAME] Sales…" at bounding box center [579, 274] width 1158 height 549
click at [380, 22] on icon at bounding box center [382, 19] width 8 height 8
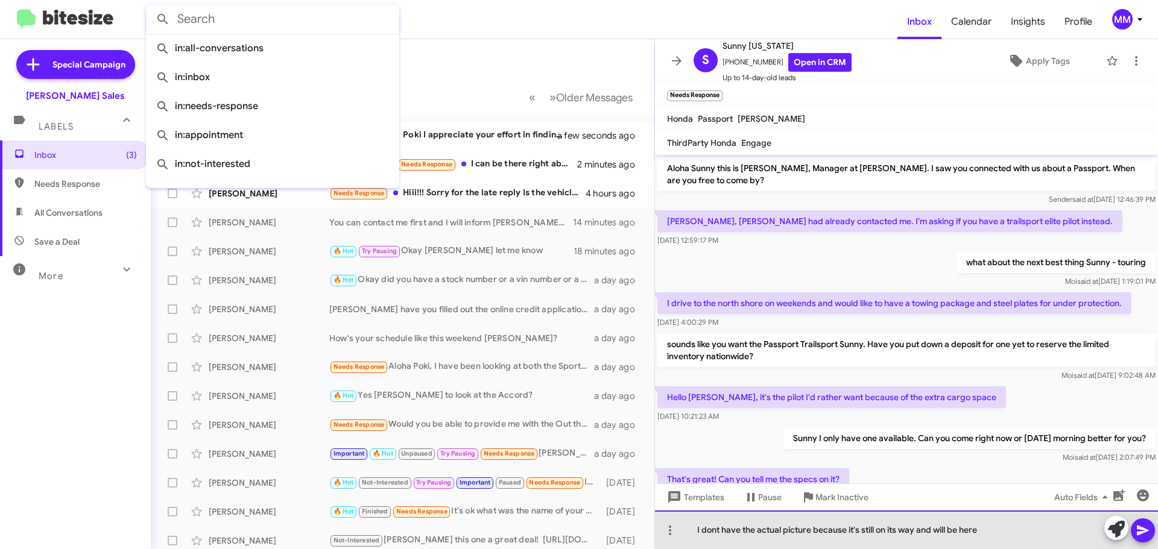
click at [1005, 525] on div "I dont have the actual picture because it's still on its way and will be here" at bounding box center [906, 530] width 503 height 39
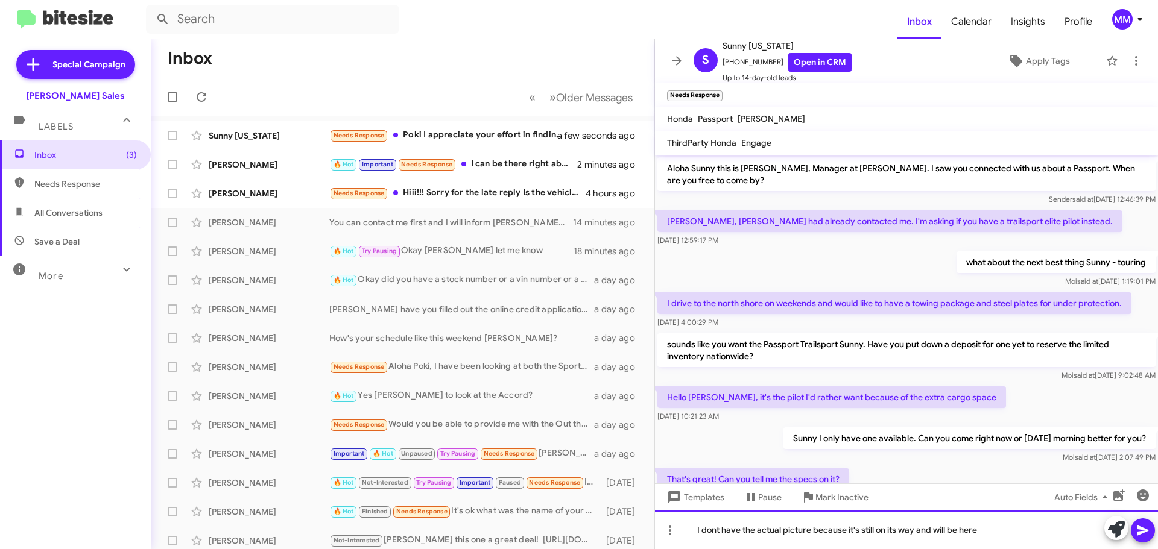
drag, startPoint x: 1011, startPoint y: 525, endPoint x: 657, endPoint y: 525, distance: 353.9
click at [654, 534] on div "Inbox « Previous » Next Older Messages Sunny [US_STATE] Needs Response Poki I a…" at bounding box center [654, 294] width 1007 height 510
click at [751, 517] on div at bounding box center [906, 530] width 503 height 39
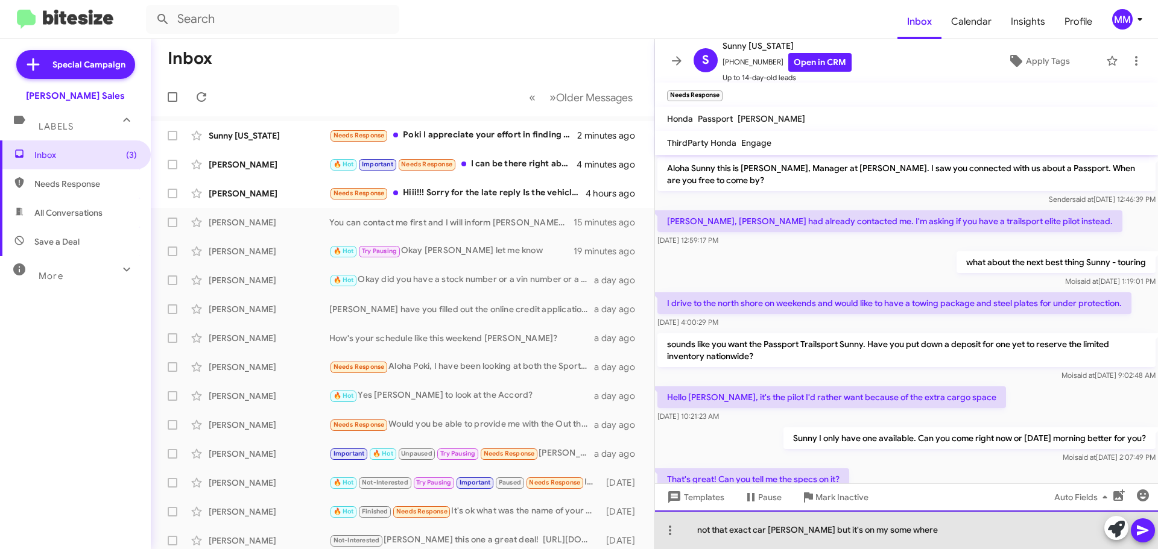
click at [848, 531] on div "not that exact car [PERSON_NAME] but it's on my some where" at bounding box center [906, 530] width 503 height 39
click at [973, 530] on div "not that exact car [PERSON_NAME] but it's on my lot safe some where" at bounding box center [906, 530] width 503 height 39
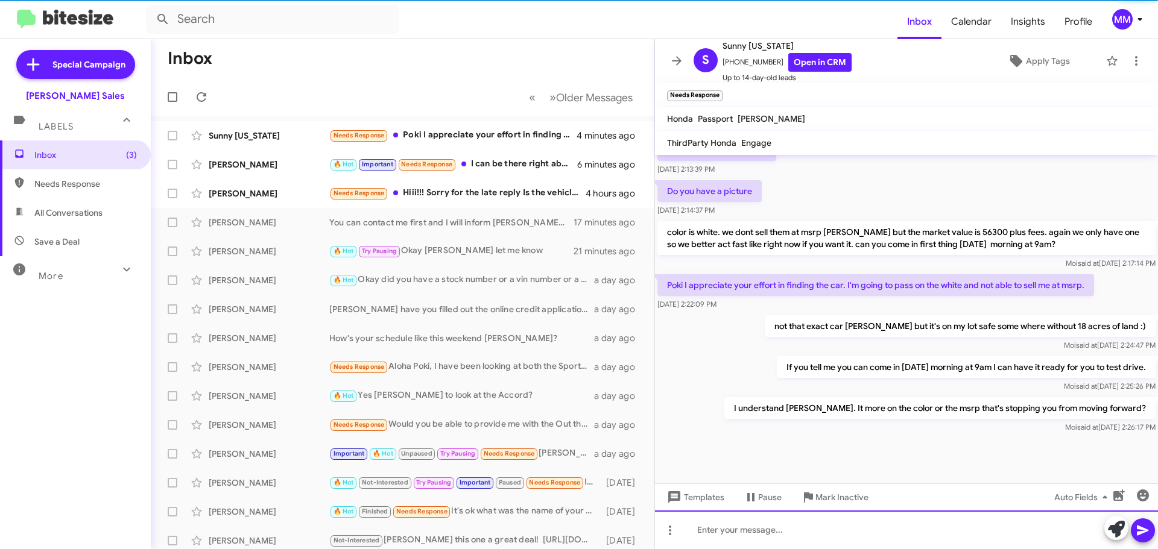
scroll to position [424, 0]
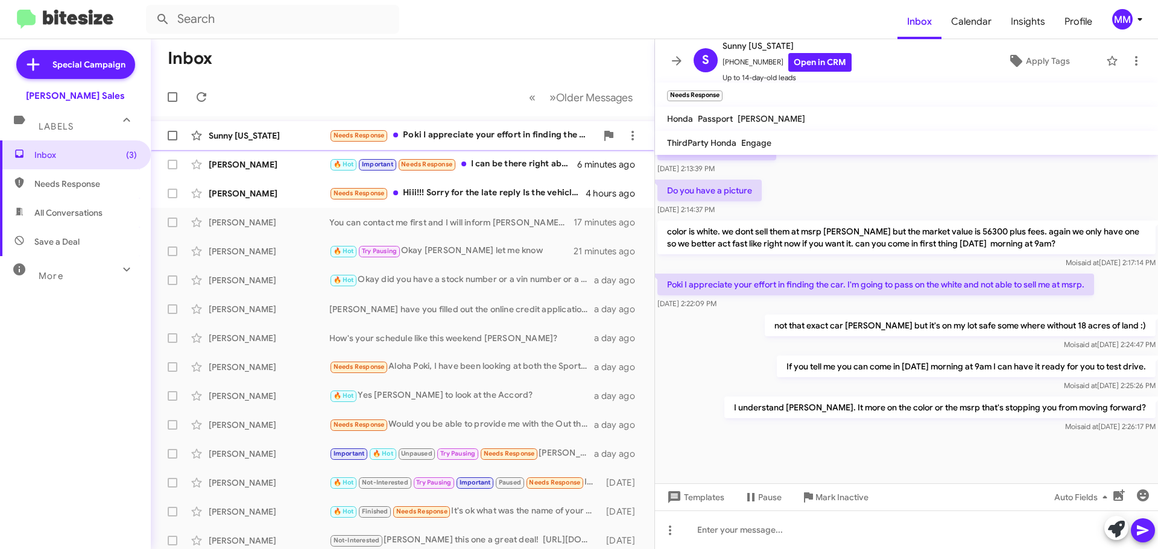
click at [490, 139] on div "Needs Response Poki I appreciate your effort in finding the car. I'm going to p…" at bounding box center [462, 135] width 267 height 14
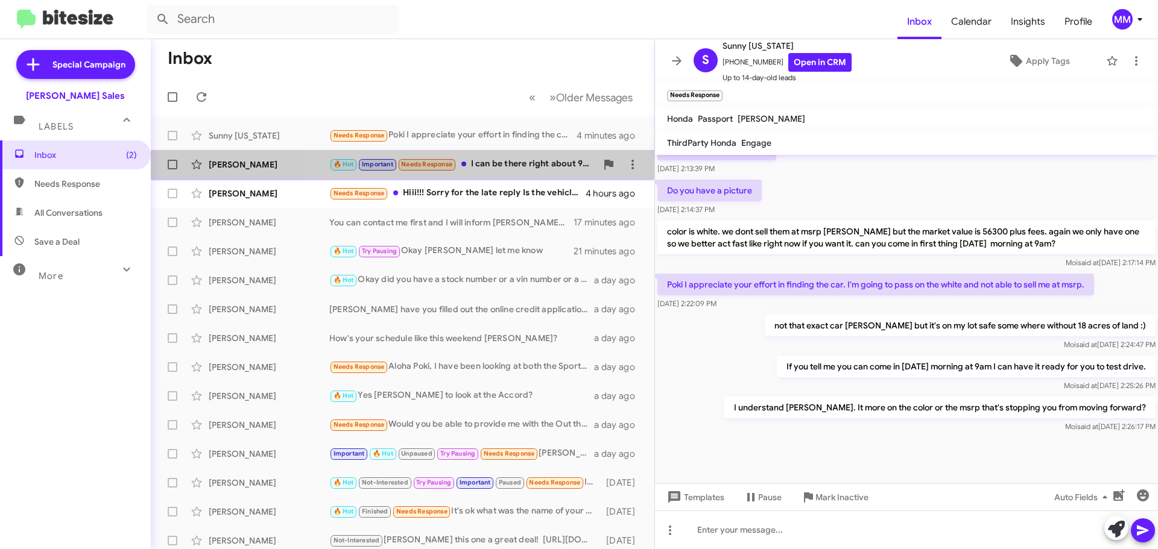
click at [514, 162] on div "🔥 Hot Important Needs Response I can be there right about 9 am. To my knowledge…" at bounding box center [462, 164] width 267 height 14
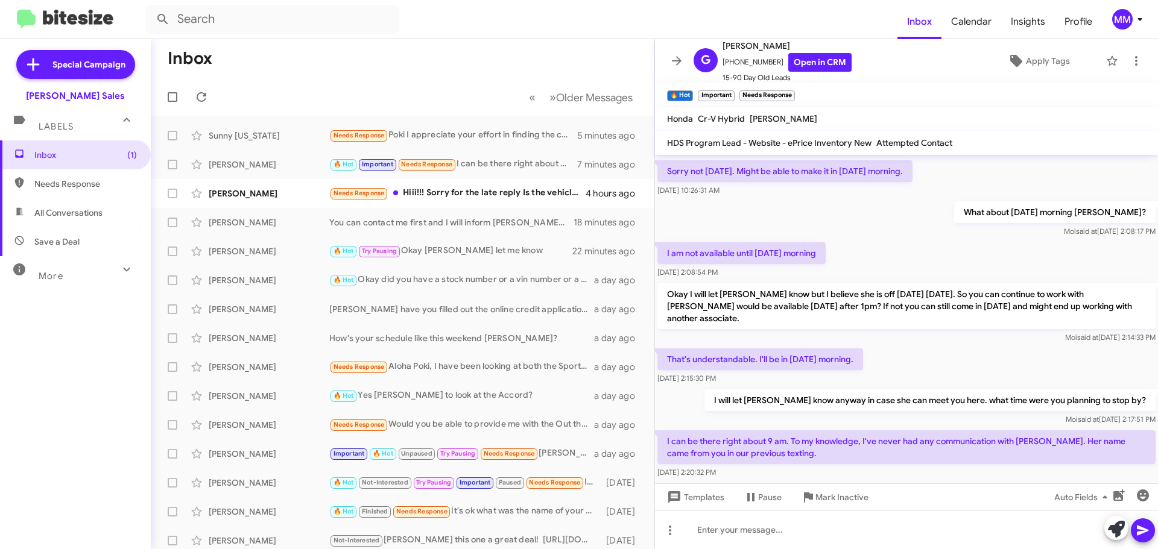
scroll to position [845, 0]
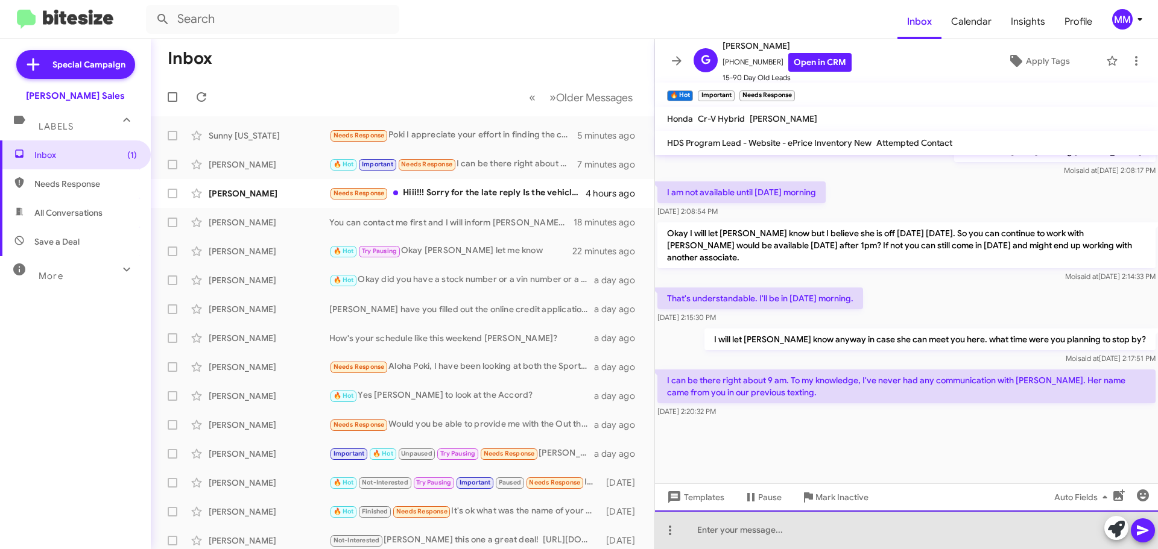
drag, startPoint x: 778, startPoint y: 520, endPoint x: 792, endPoint y: 513, distance: 14.8
click at [781, 519] on div at bounding box center [906, 530] width 503 height 39
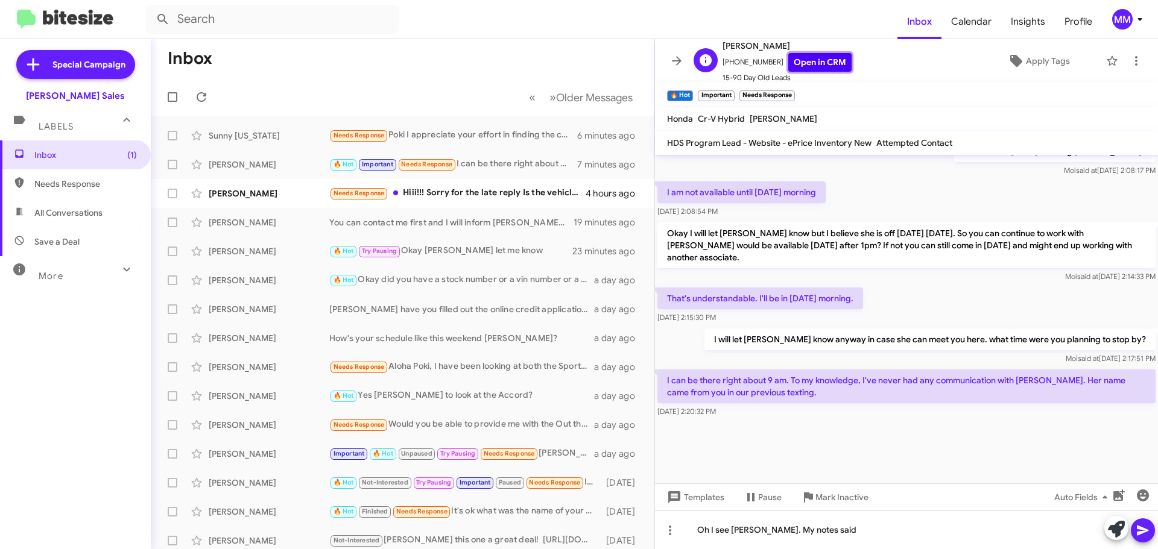
click at [808, 61] on link "Open in CRM" at bounding box center [819, 62] width 63 height 19
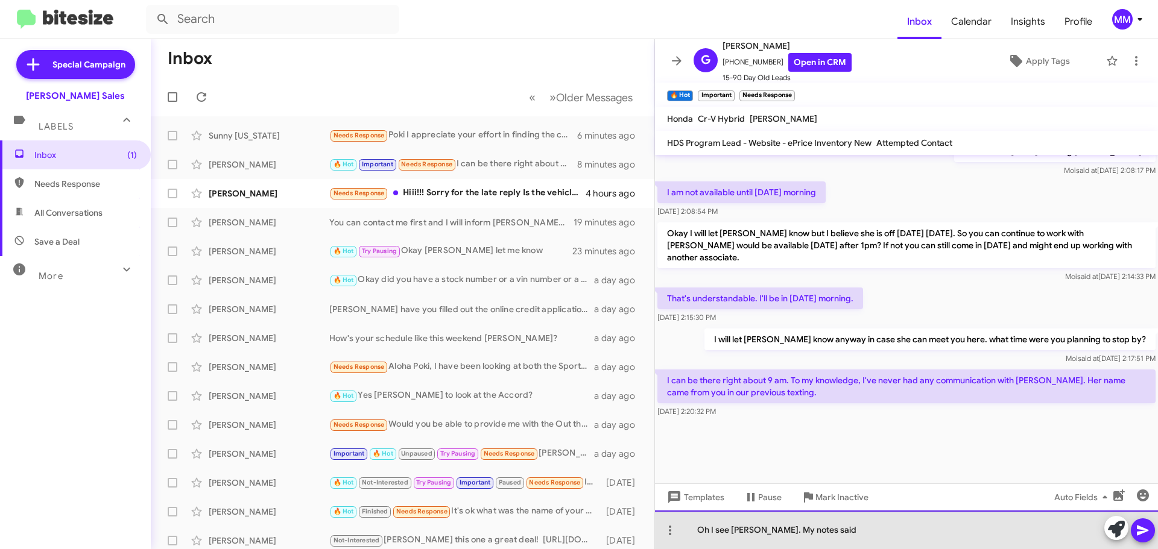
click at [836, 525] on div "Oh I see [PERSON_NAME]. My notes said" at bounding box center [906, 530] width 503 height 39
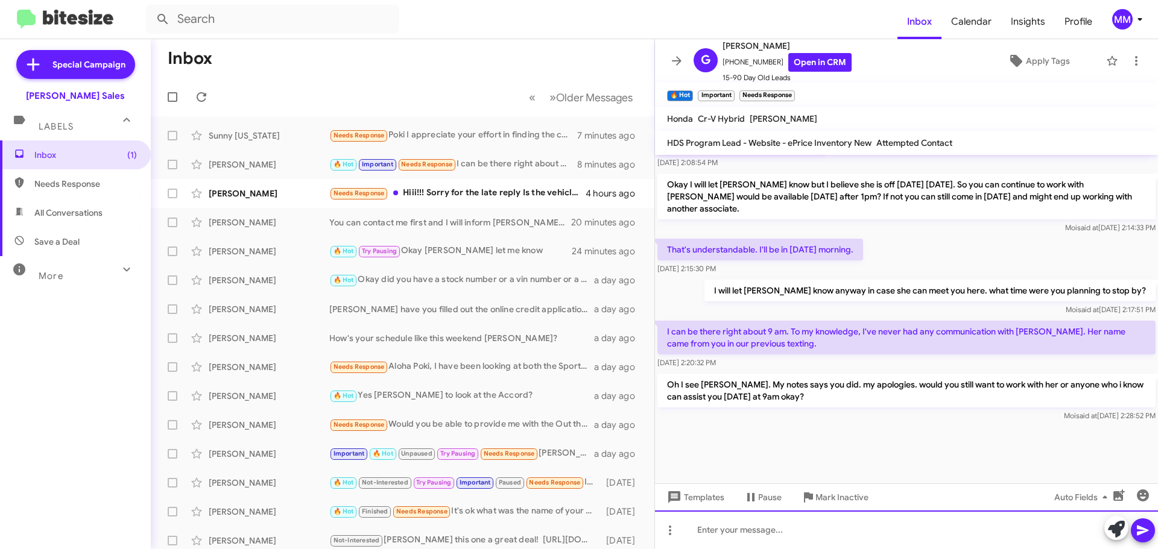
scroll to position [901, 0]
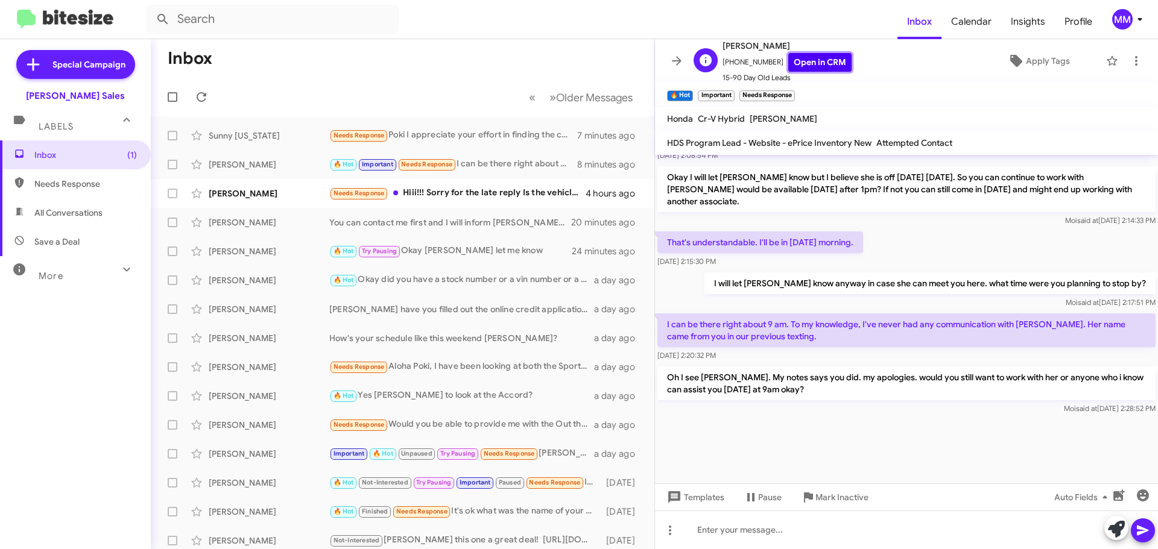
click at [804, 61] on link "Open in CRM" at bounding box center [819, 62] width 63 height 19
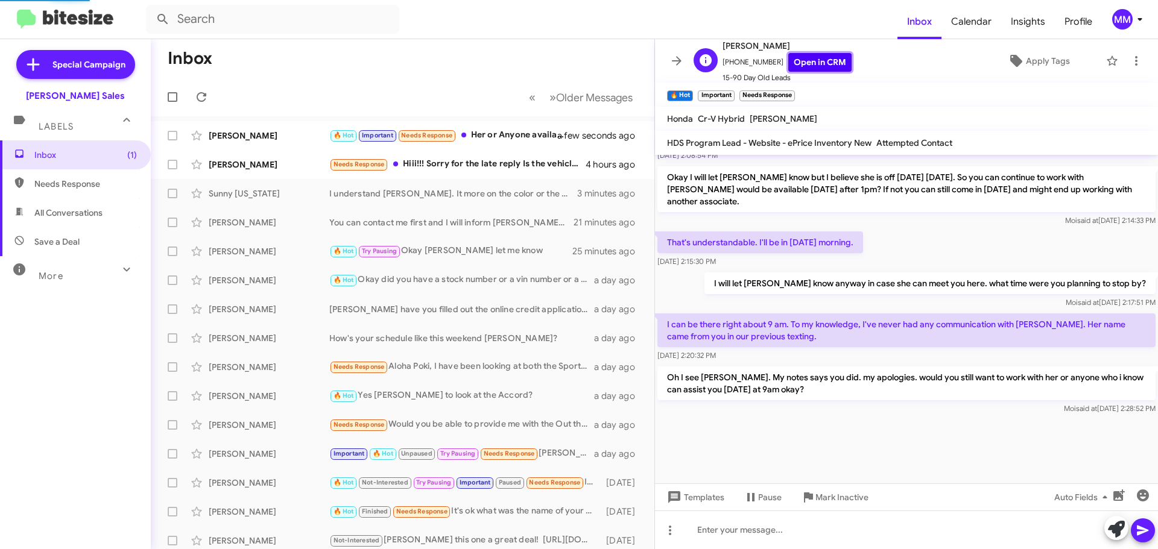
scroll to position [552, 0]
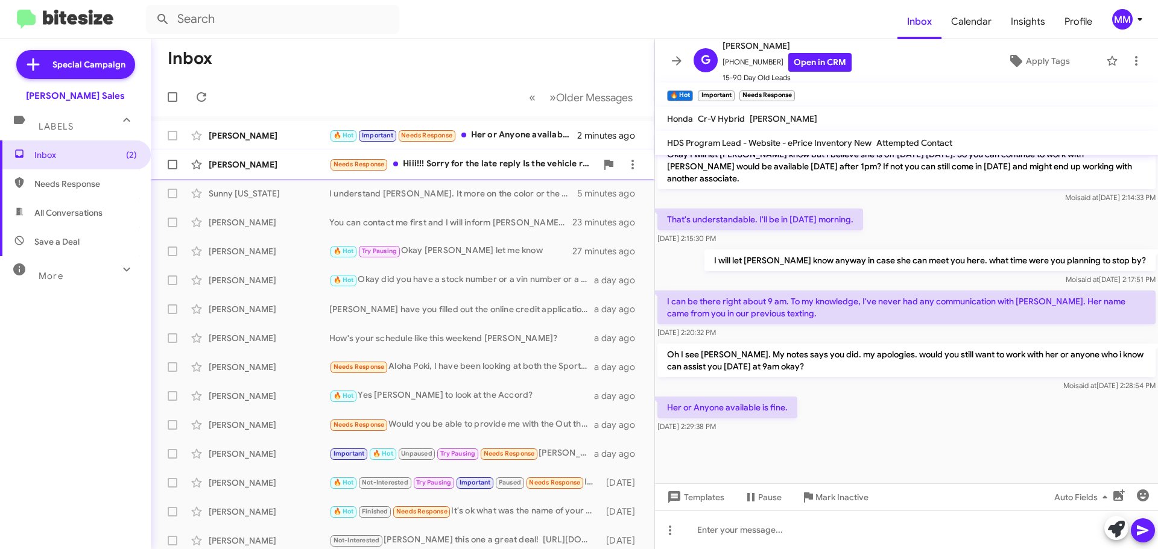
click at [479, 159] on div "Needs Response Hiii!!! Sorry for the late reply Is the vehicle ready to look at…" at bounding box center [462, 164] width 267 height 14
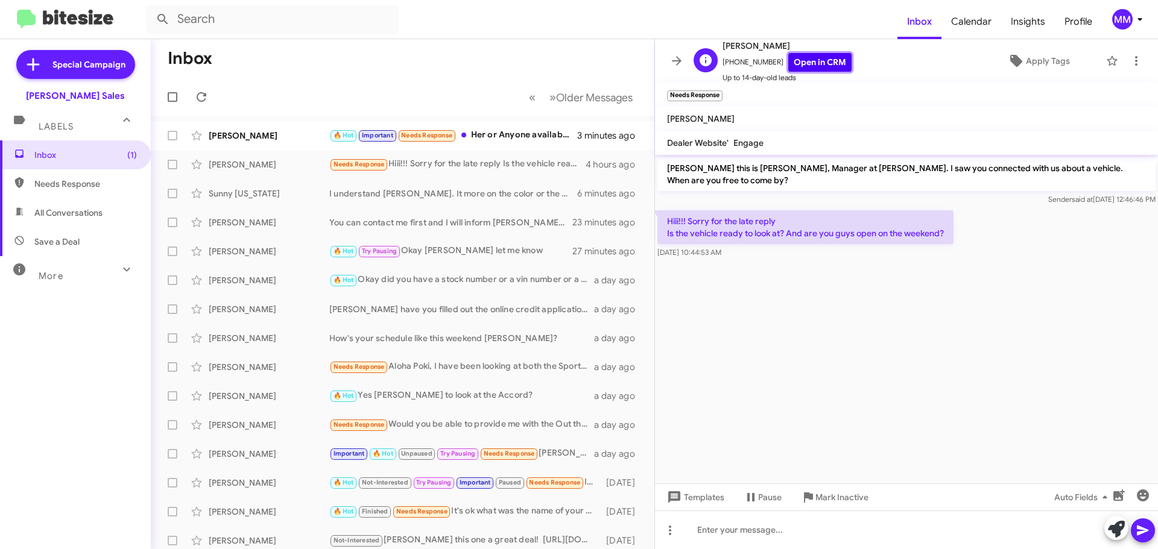
click at [801, 57] on link "Open in CRM" at bounding box center [819, 62] width 63 height 19
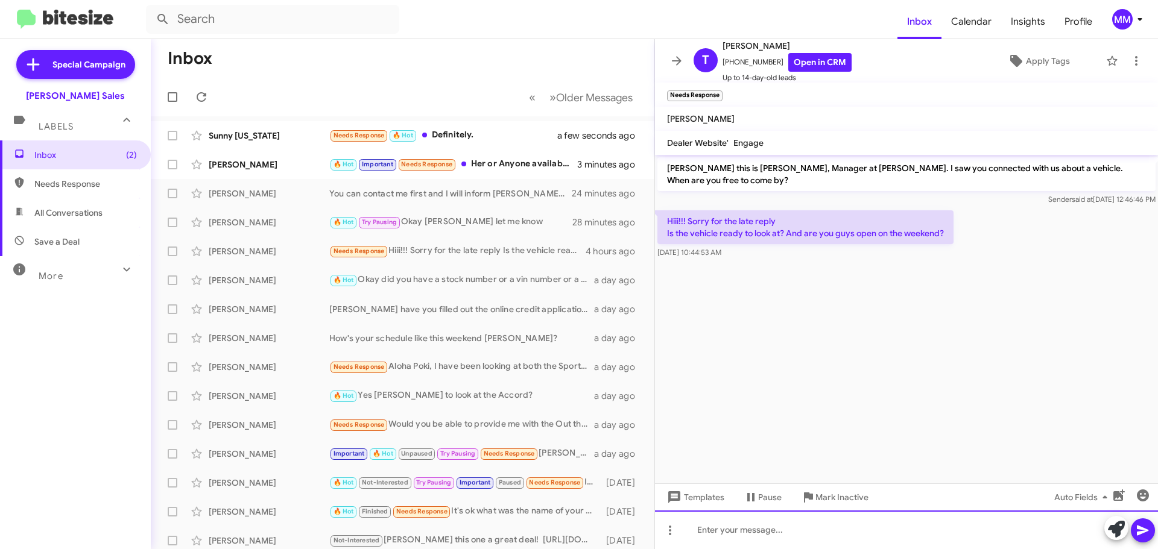
click at [757, 536] on div at bounding box center [906, 530] width 503 height 39
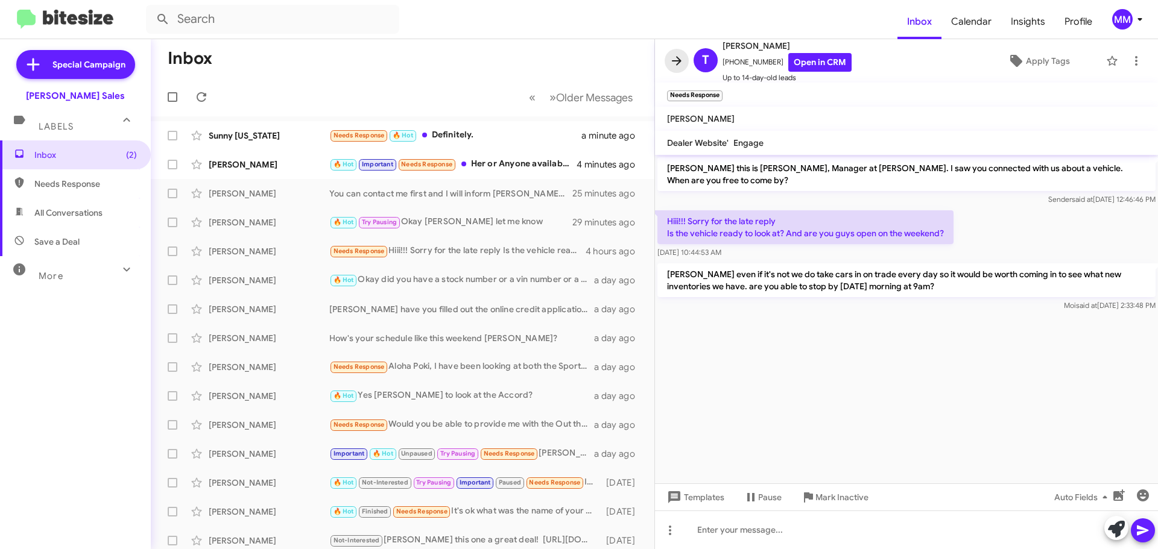
click at [679, 56] on icon at bounding box center [676, 61] width 14 height 14
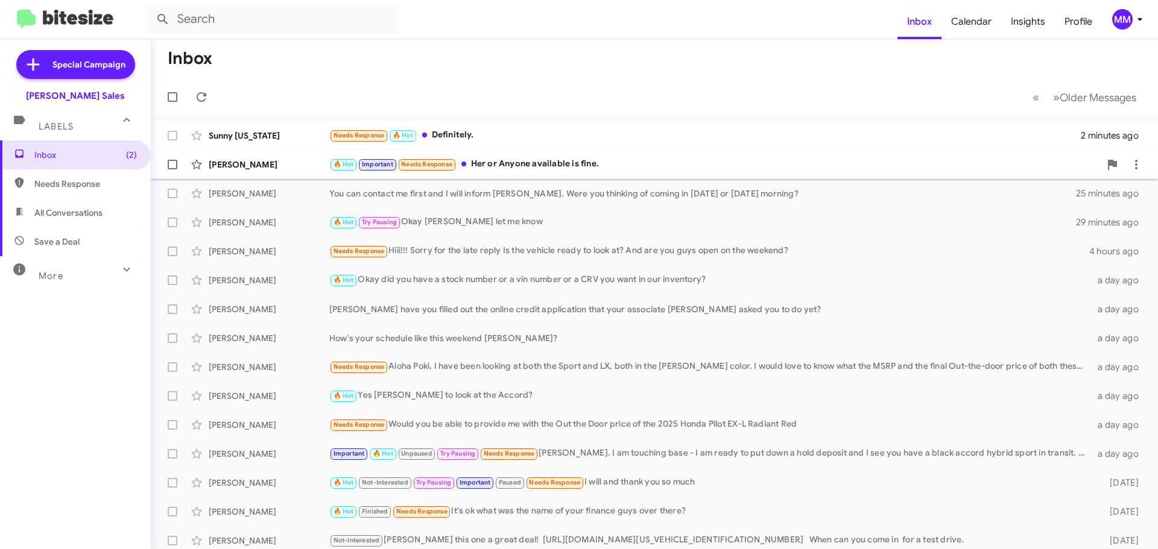
click at [553, 163] on div "🔥 Hot Important Needs Response Her or Anyone available is fine." at bounding box center [714, 164] width 771 height 14
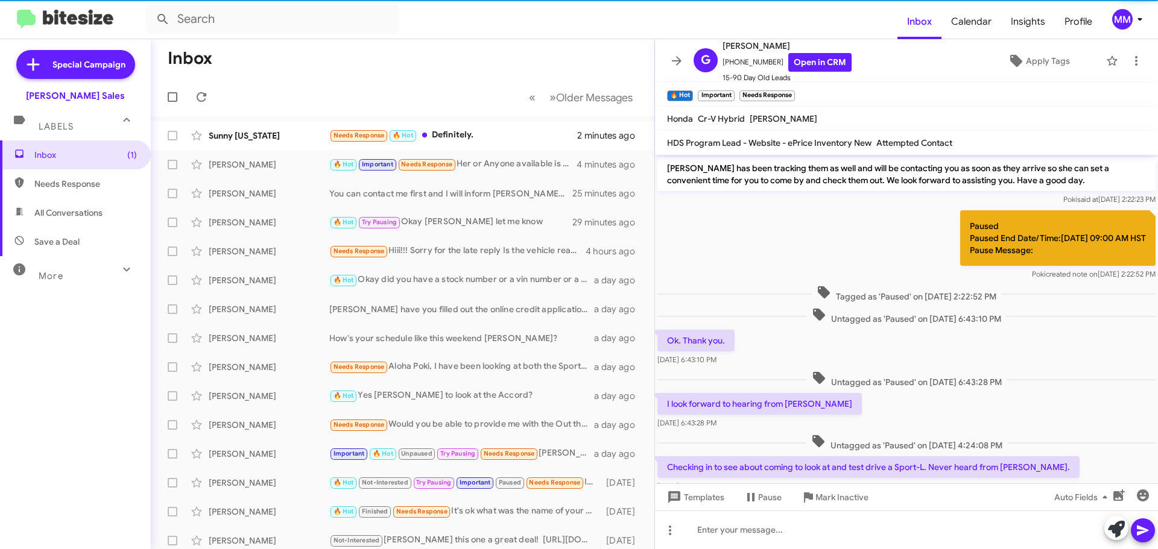
scroll to position [528, 0]
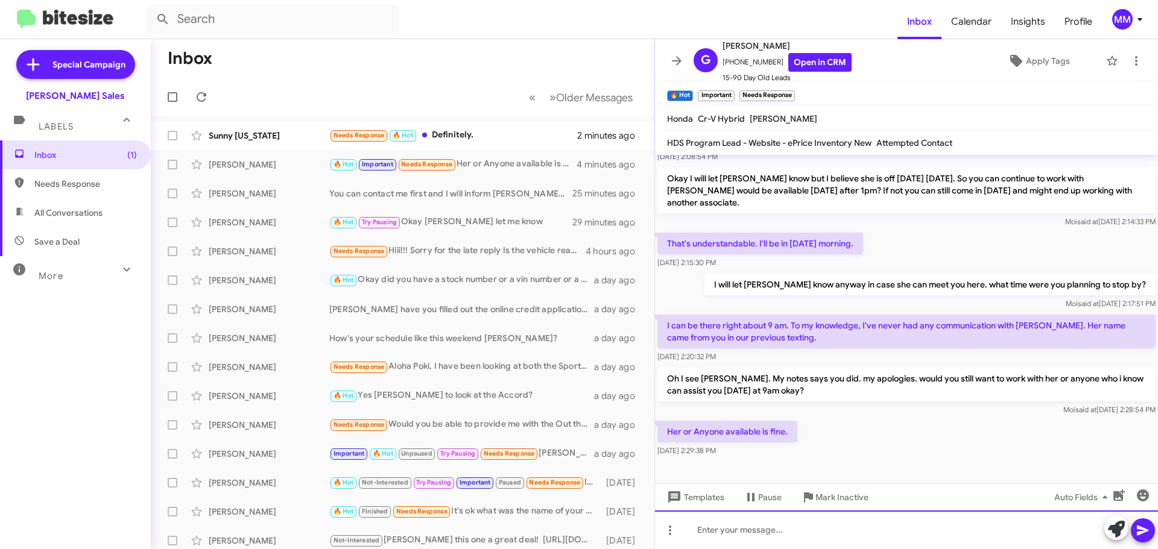
click at [734, 538] on div at bounding box center [906, 530] width 503 height 39
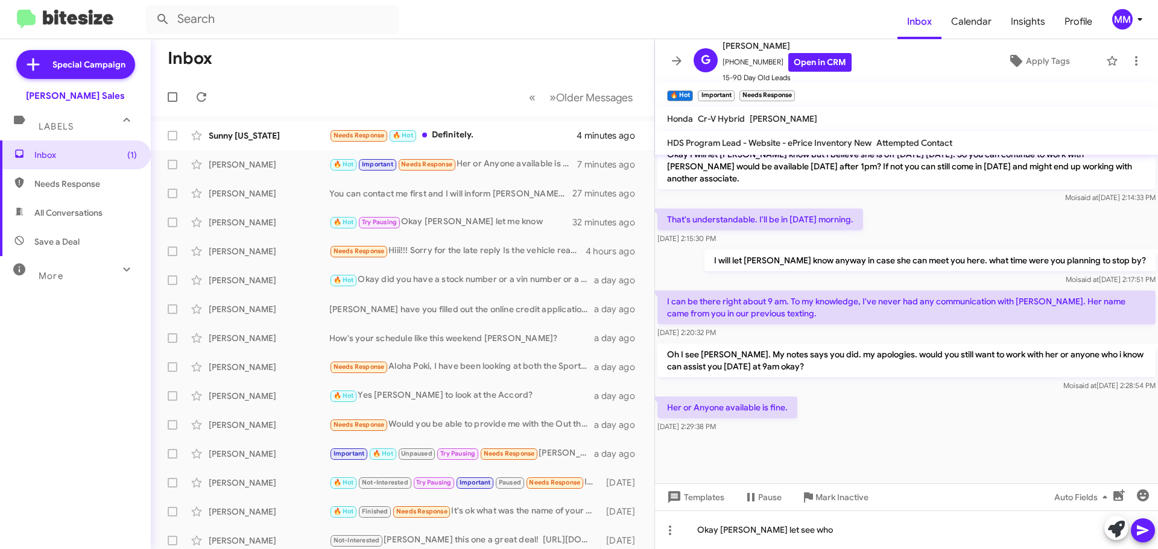
scroll to position [945, 0]
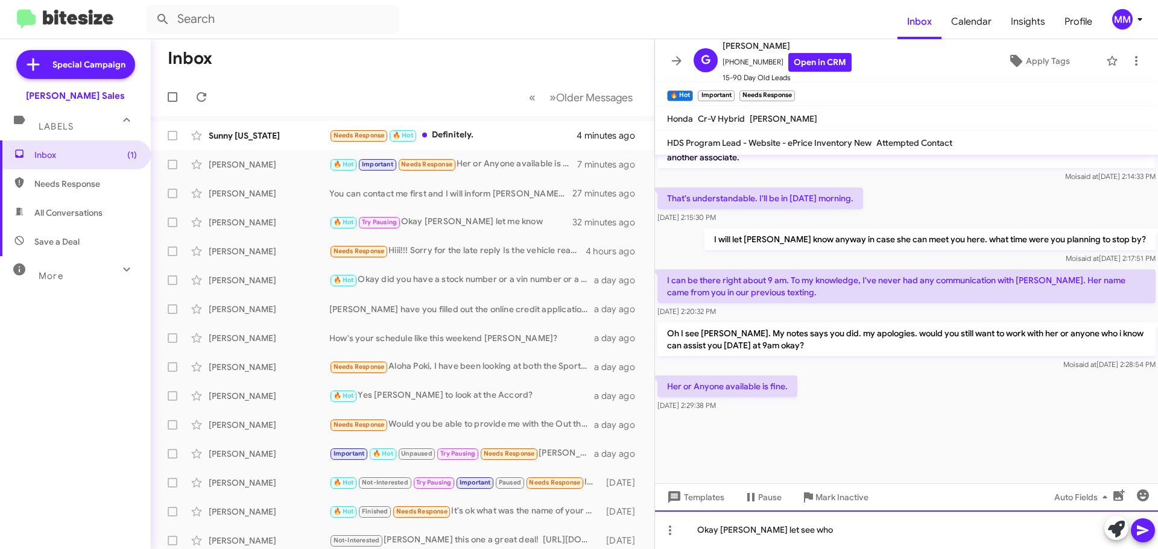
click at [821, 532] on div "Okay [PERSON_NAME] let see who" at bounding box center [906, 530] width 503 height 39
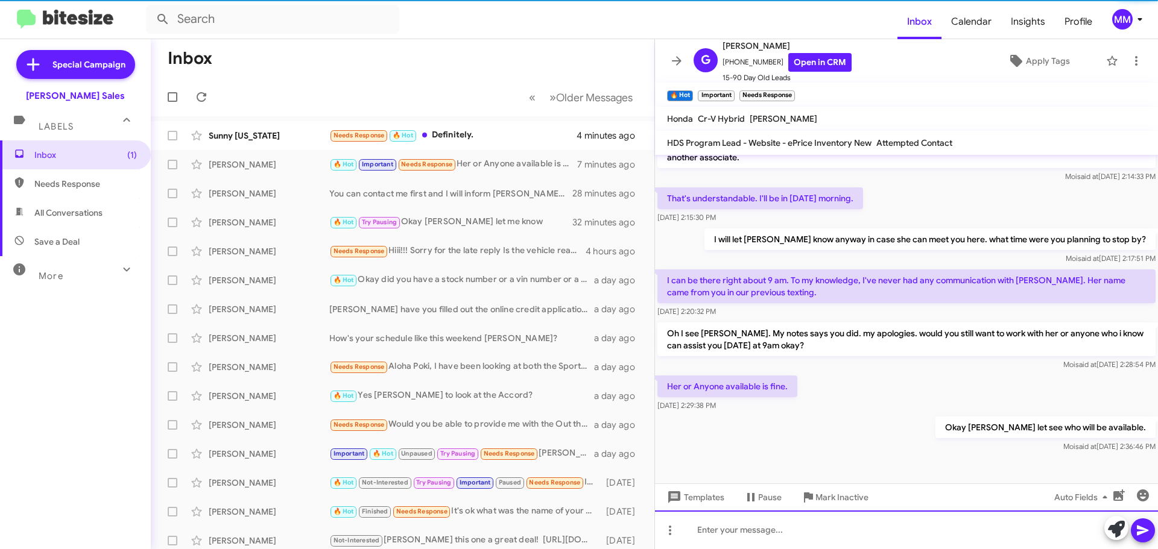
scroll to position [0, 0]
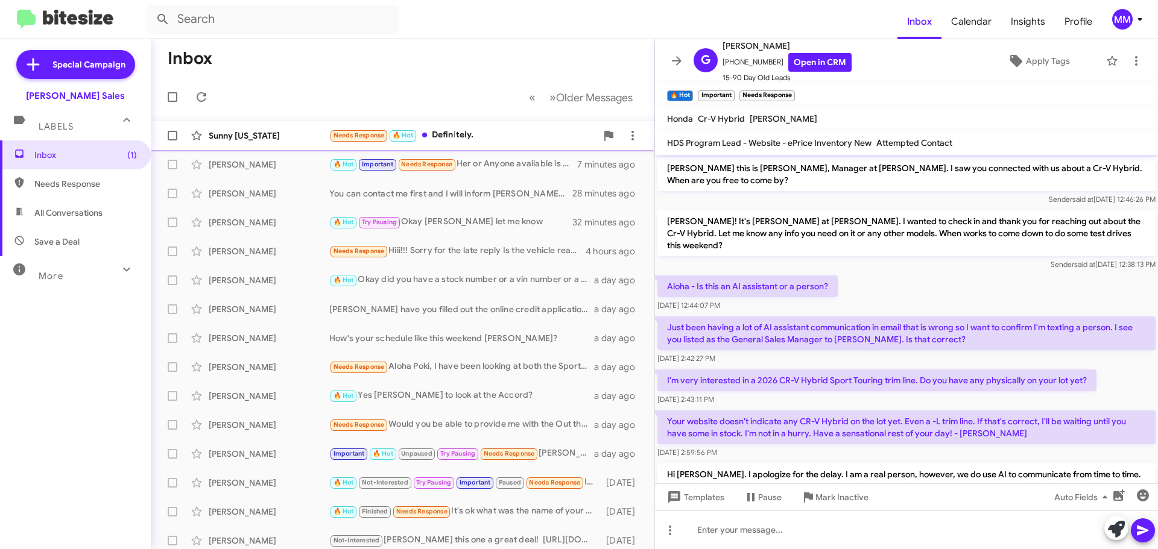
click at [491, 137] on div "Needs Response 🔥 Hot Definitely." at bounding box center [462, 135] width 267 height 14
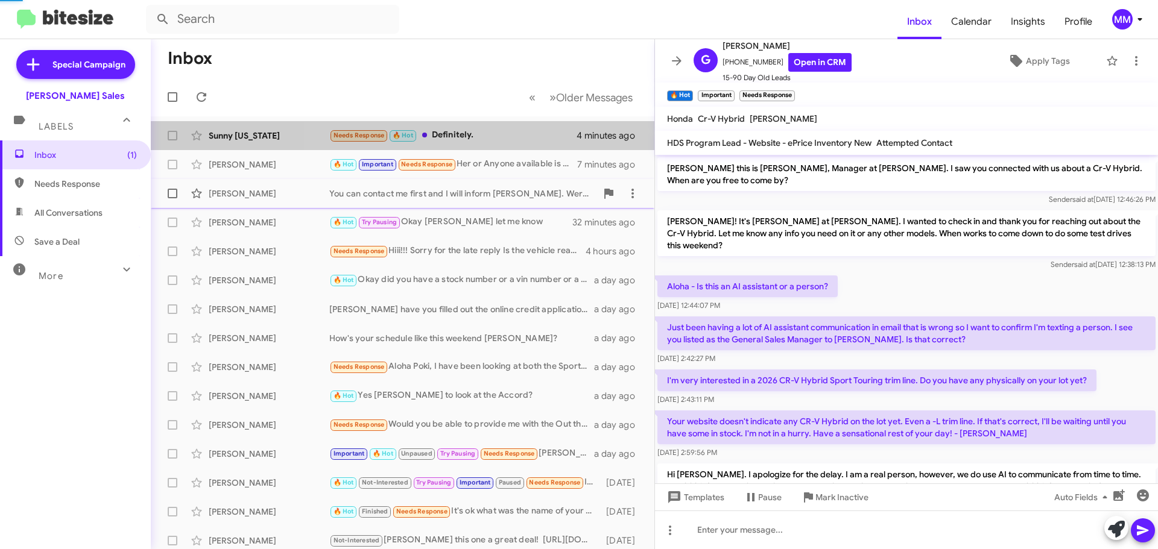
scroll to position [468, 0]
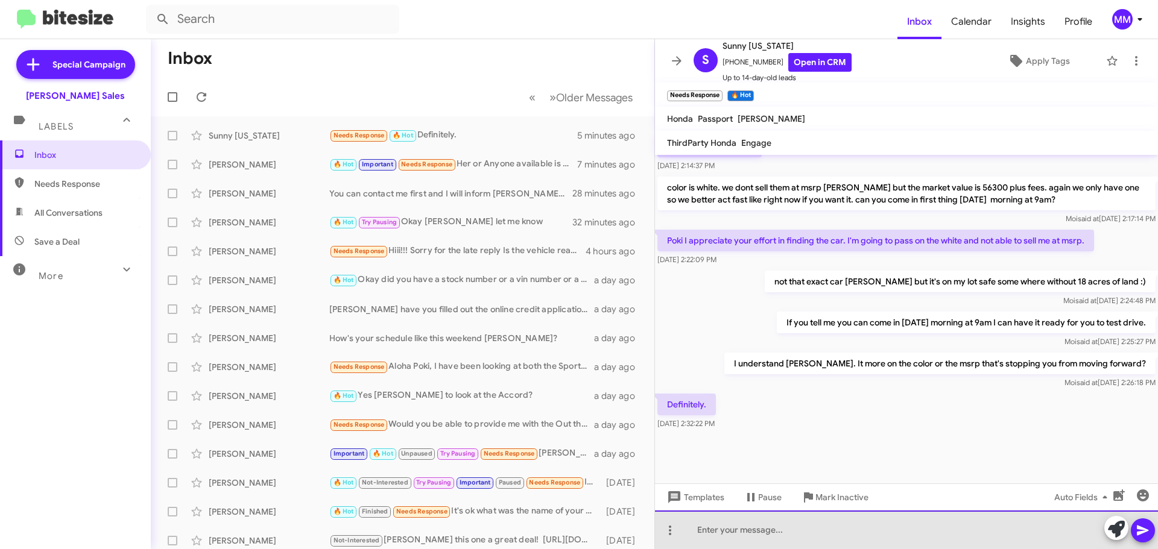
drag, startPoint x: 732, startPoint y: 535, endPoint x: 748, endPoint y: 520, distance: 21.8
click at [733, 534] on div at bounding box center [906, 530] width 503 height 39
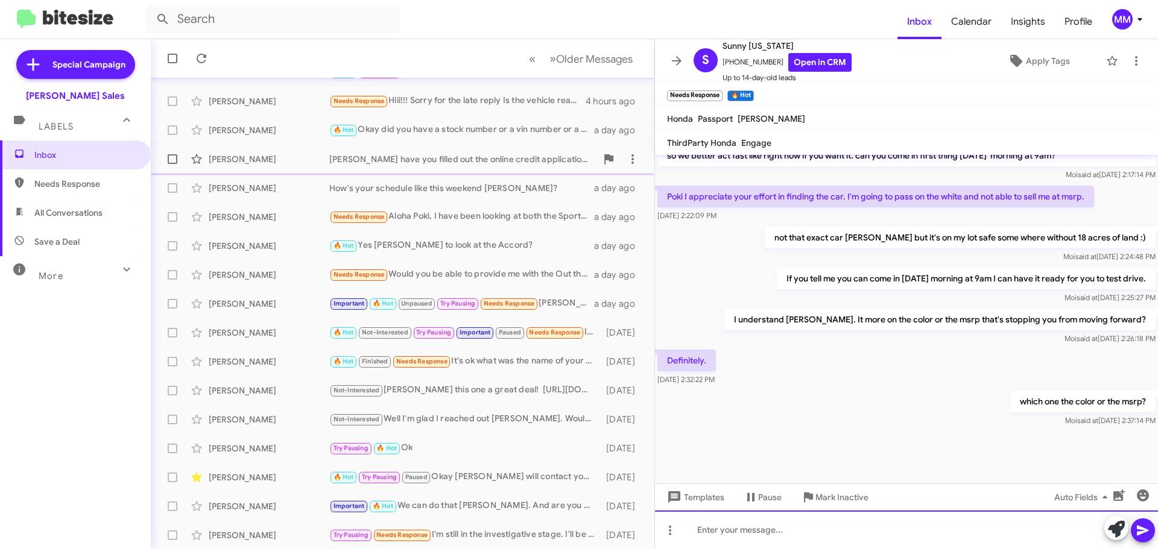
scroll to position [0, 0]
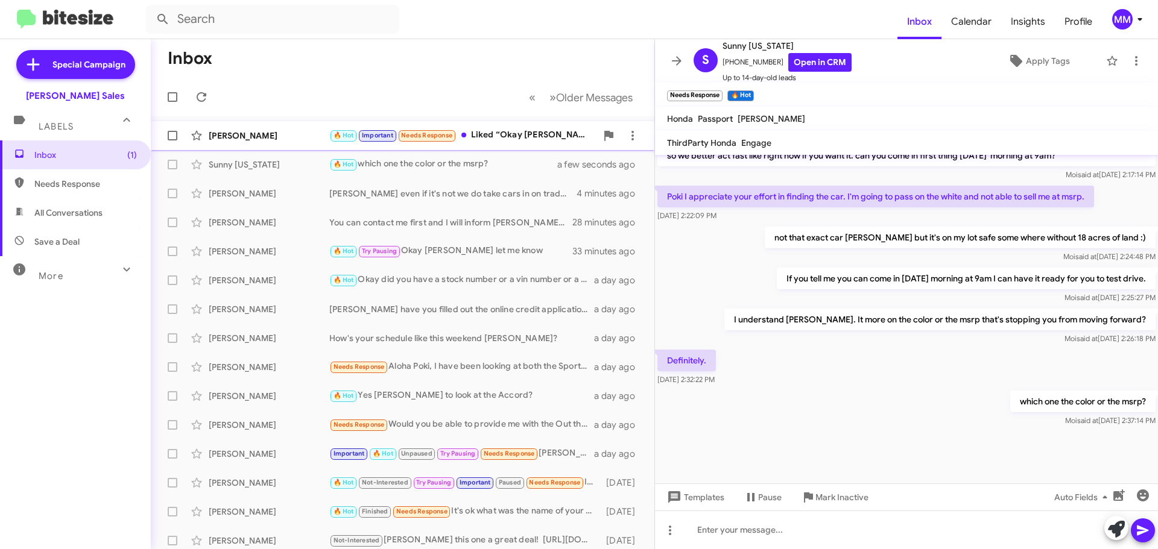
click at [254, 136] on div "[PERSON_NAME]" at bounding box center [269, 136] width 121 height 12
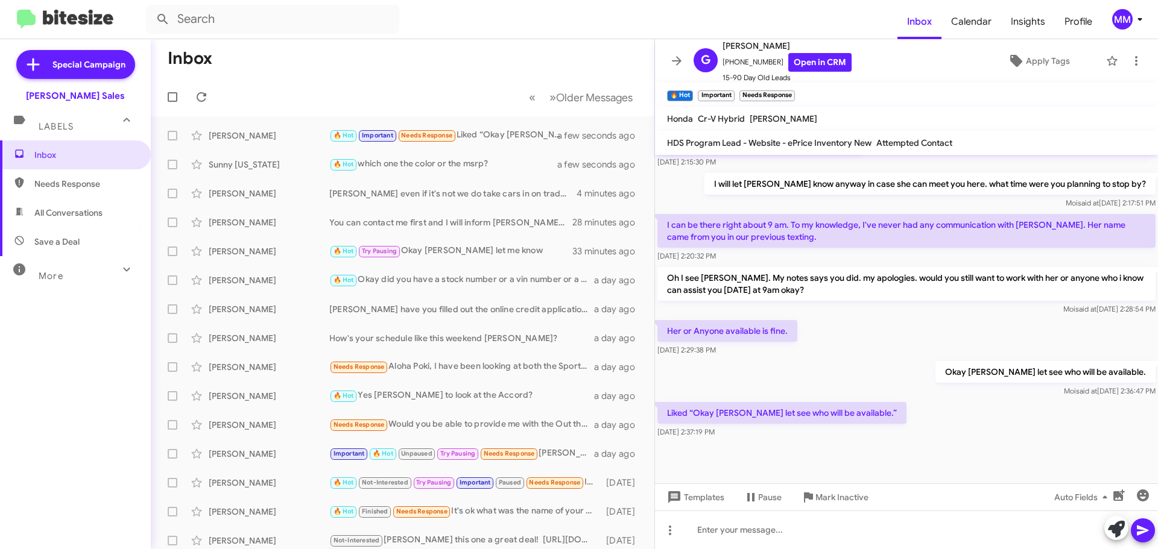
scroll to position [1033, 0]
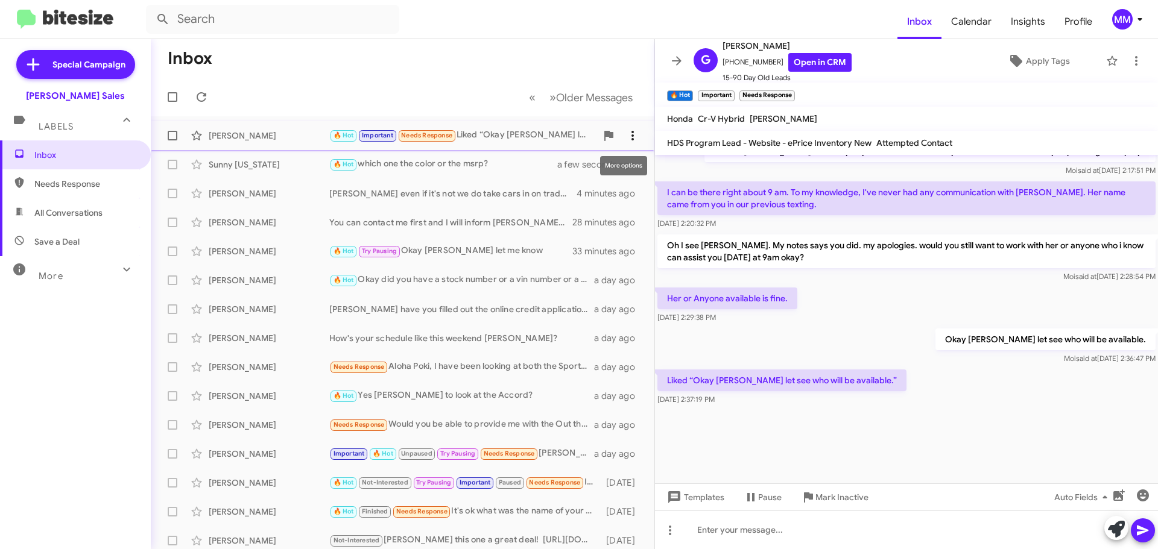
click at [625, 134] on icon at bounding box center [632, 135] width 14 height 14
click at [563, 169] on span "Mark as unread" at bounding box center [532, 167] width 61 height 29
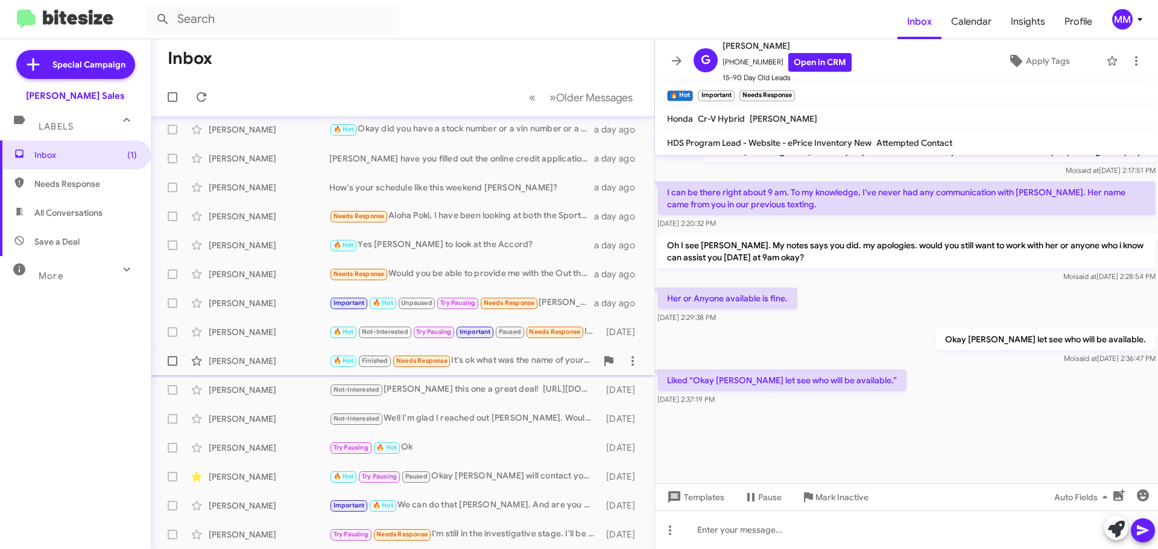
scroll to position [0, 0]
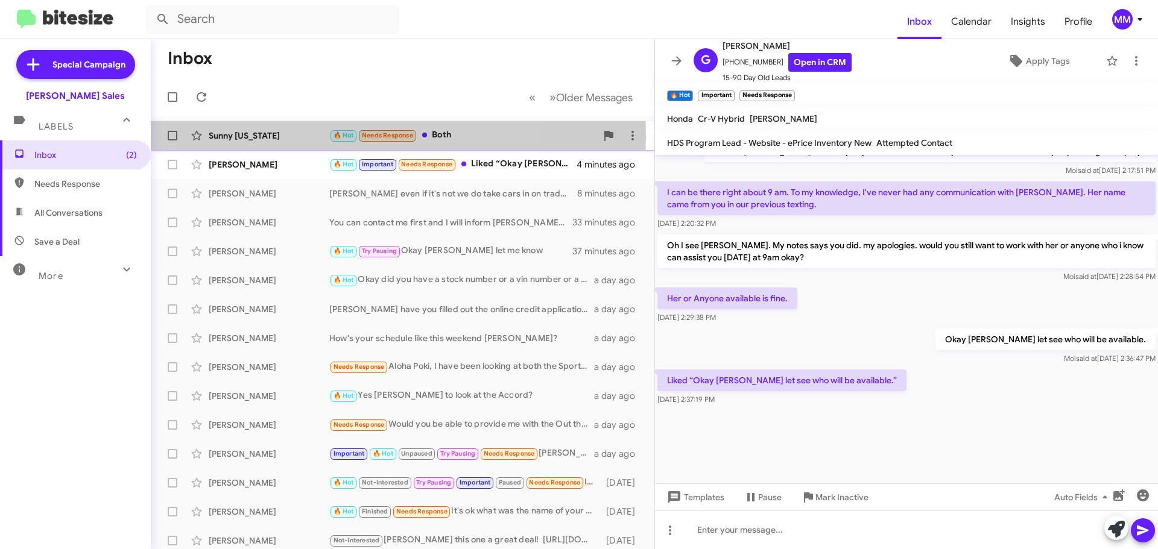
click at [286, 136] on div "Sunny [US_STATE]" at bounding box center [269, 136] width 121 height 12
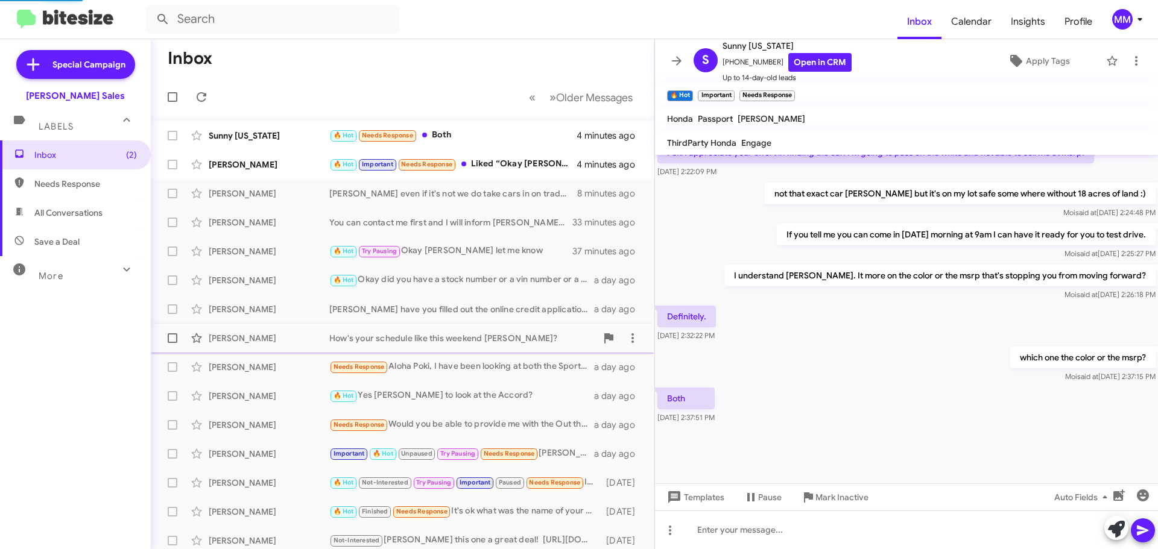
scroll to position [556, 0]
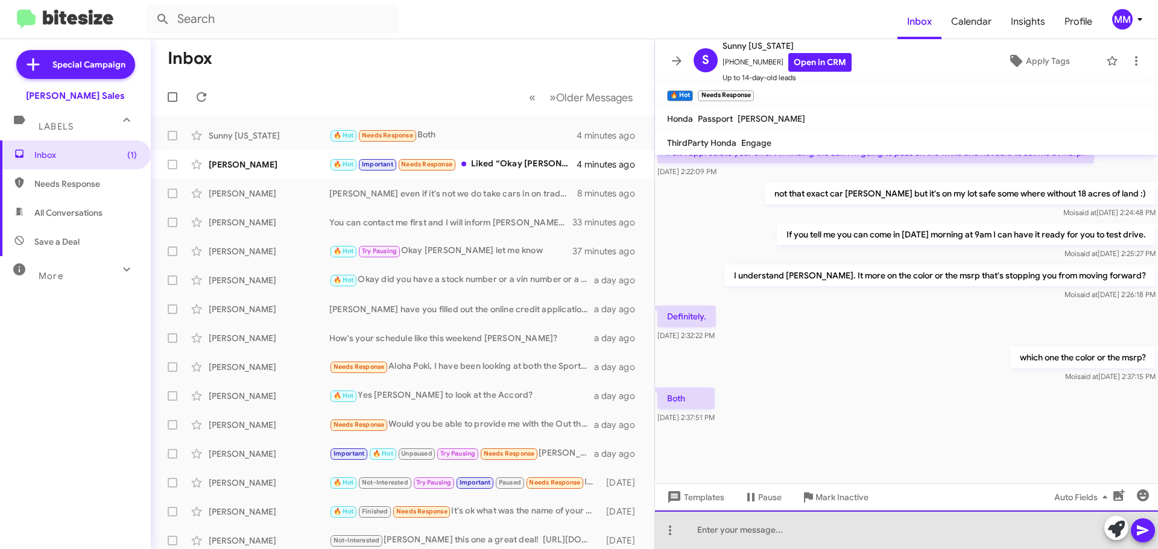
drag, startPoint x: 734, startPoint y: 531, endPoint x: 734, endPoint y: 541, distance: 10.9
click at [733, 535] on div at bounding box center [906, 530] width 503 height 39
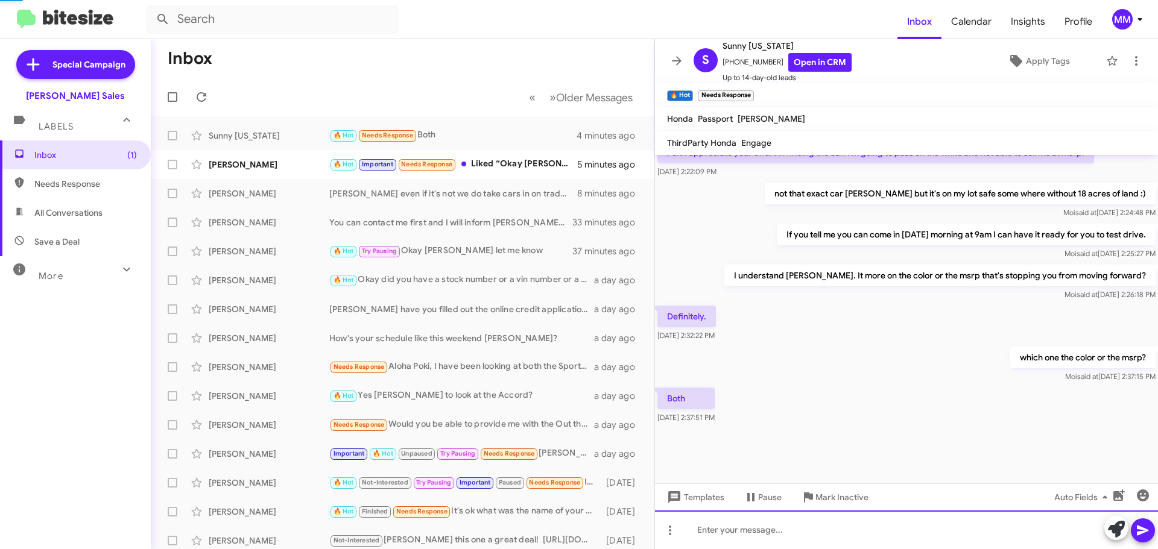
scroll to position [0, 0]
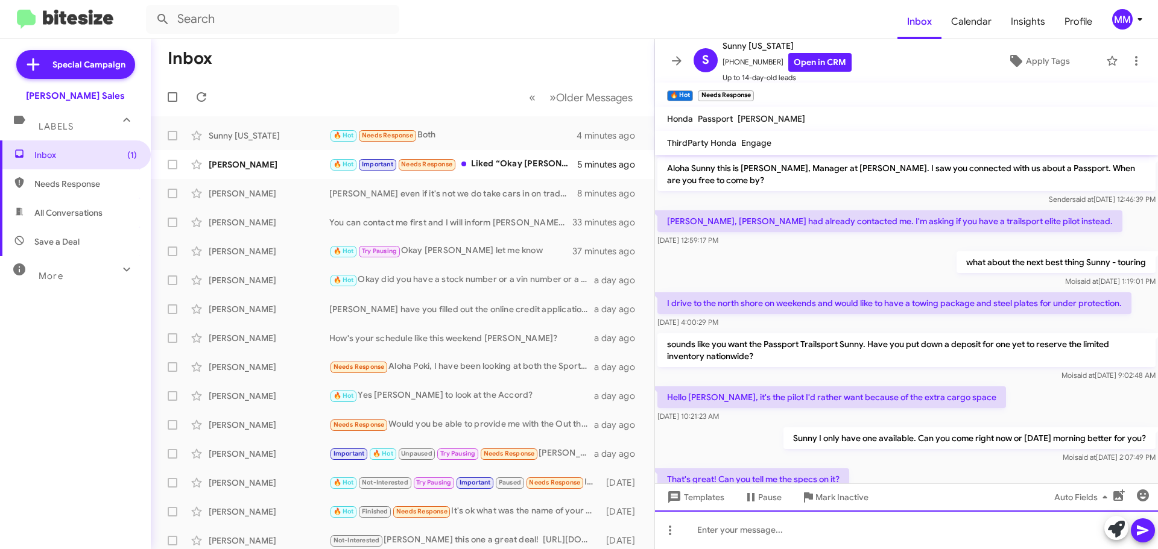
drag, startPoint x: 730, startPoint y: 544, endPoint x: 736, endPoint y: 537, distance: 9.0
click at [734, 537] on div at bounding box center [906, 530] width 503 height 39
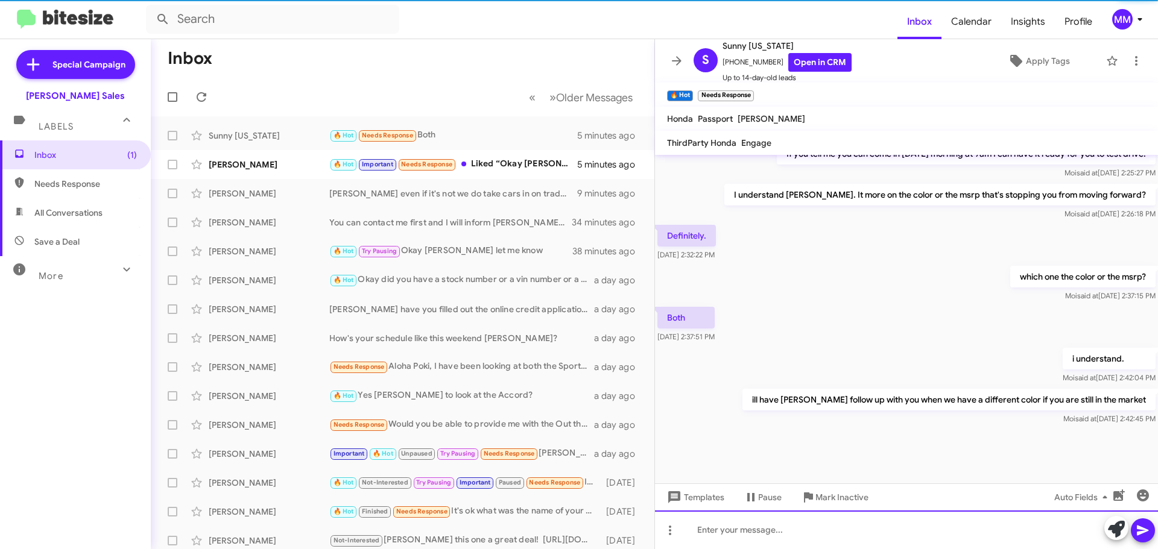
scroll to position [644, 0]
